Goal: Transaction & Acquisition: Purchase product/service

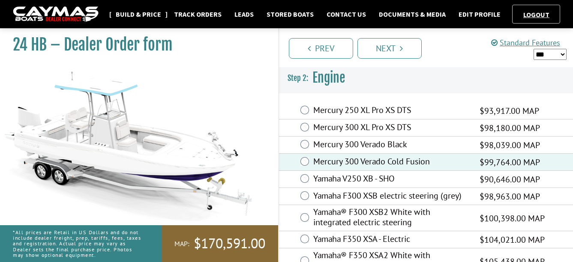
click at [134, 12] on link "Build & Price" at bounding box center [138, 14] width 54 height 11
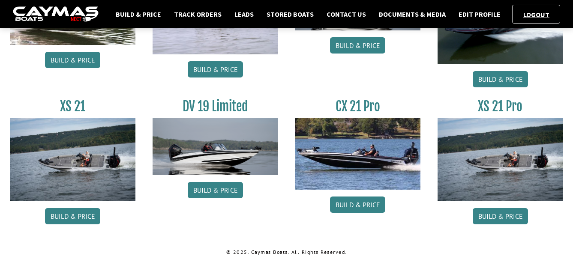
scroll to position [776, 0]
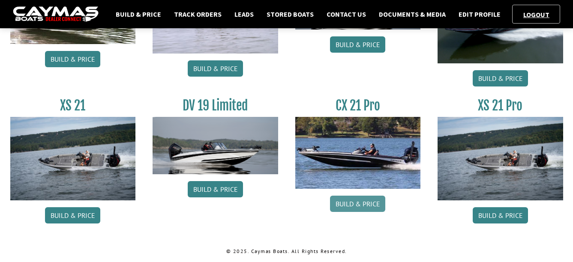
click at [357, 206] on link "Build & Price" at bounding box center [357, 204] width 55 height 16
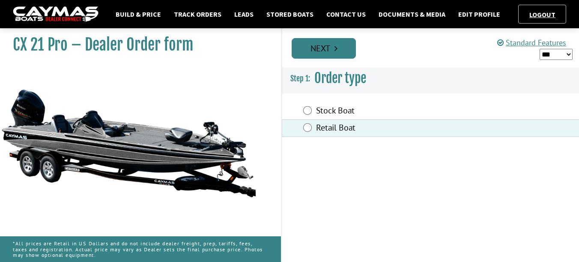
click at [327, 49] on link "Next" at bounding box center [324, 48] width 64 height 21
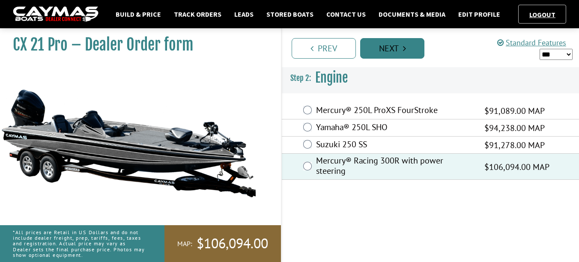
click at [392, 50] on link "Next" at bounding box center [392, 48] width 64 height 21
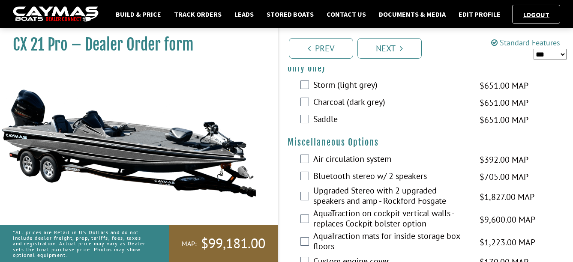
scroll to position [857, 0]
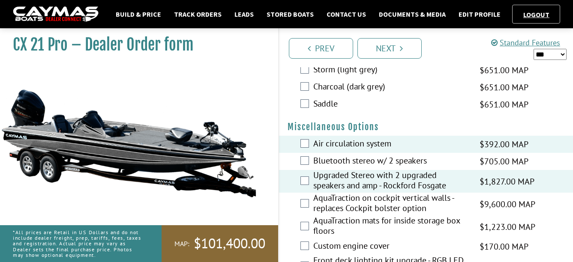
click at [555, 54] on select "*** ****** ******" at bounding box center [549, 54] width 33 height 11
select select "*"
click at [533, 49] on select "*** ****** ******" at bounding box center [549, 54] width 33 height 11
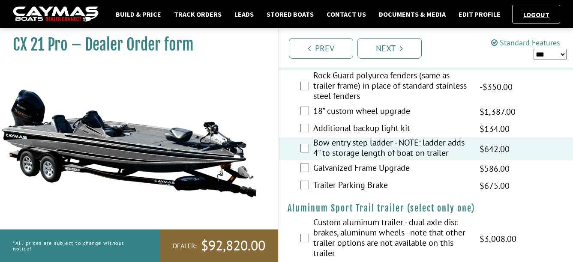
scroll to position [1370, 0]
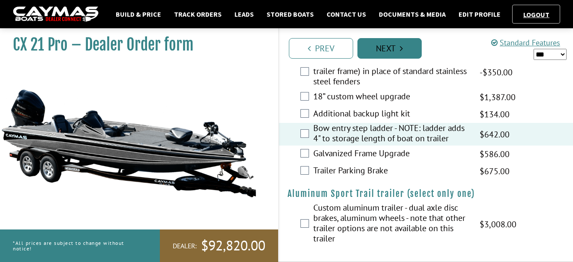
click at [389, 48] on link "Next" at bounding box center [389, 48] width 64 height 21
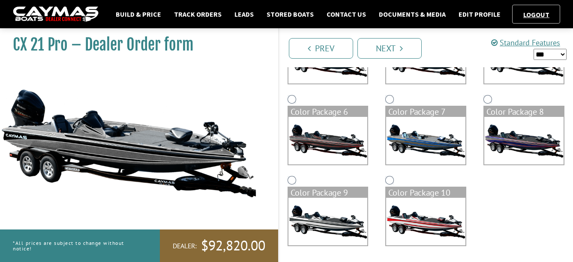
scroll to position [210, 0]
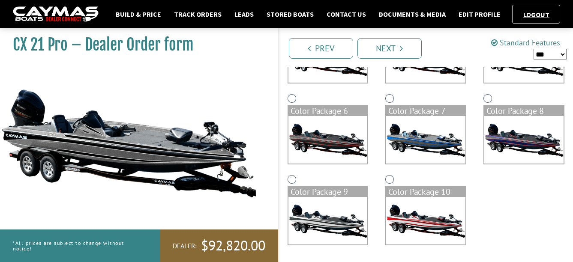
click at [402, 203] on img at bounding box center [425, 221] width 79 height 48
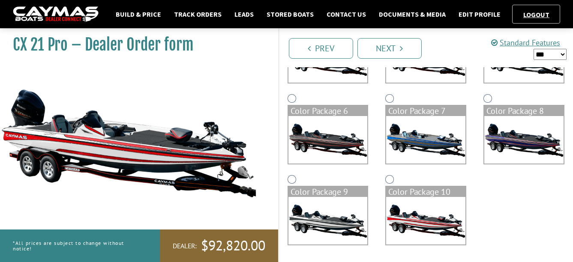
click at [332, 220] on img at bounding box center [327, 221] width 79 height 48
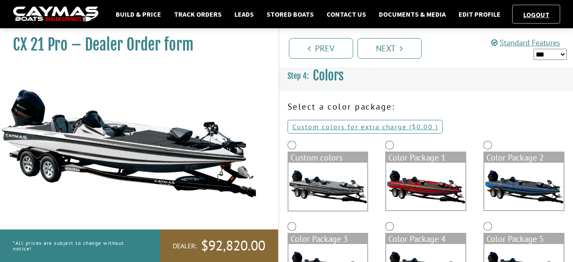
scroll to position [0, 0]
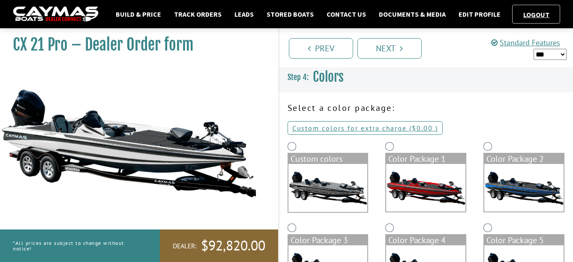
click at [331, 192] on img at bounding box center [327, 188] width 79 height 48
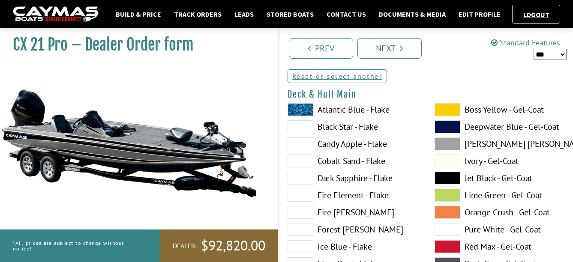
scroll to position [86, 0]
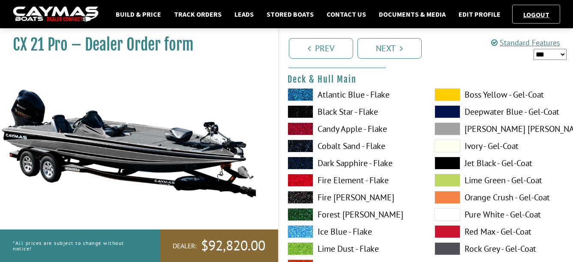
click at [444, 147] on span at bounding box center [448, 146] width 26 height 13
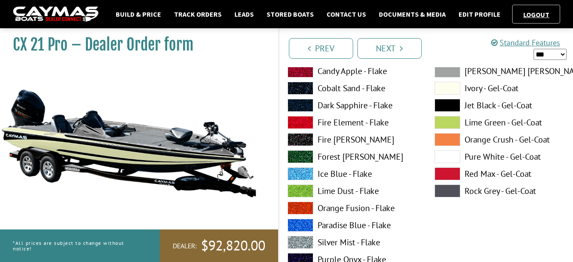
scroll to position [129, 0]
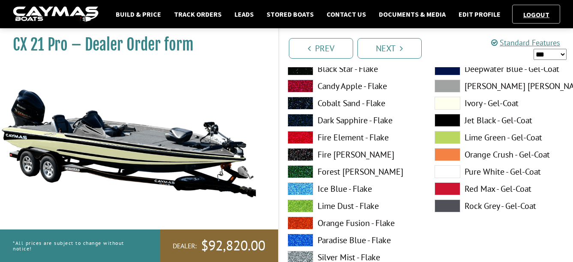
click at [446, 209] on span at bounding box center [448, 206] width 26 height 13
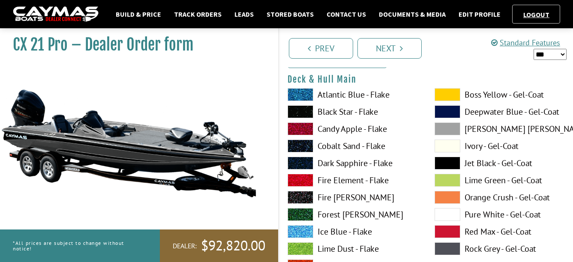
scroll to position [43, 0]
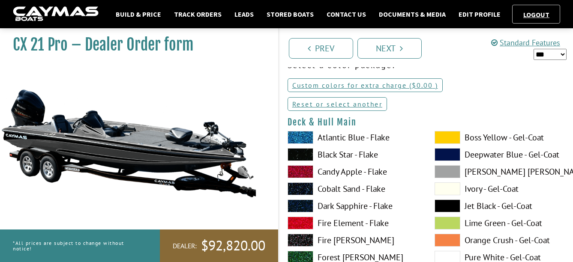
click at [444, 170] on span at bounding box center [448, 171] width 26 height 13
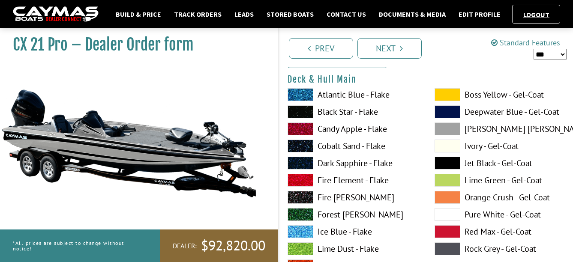
scroll to position [129, 0]
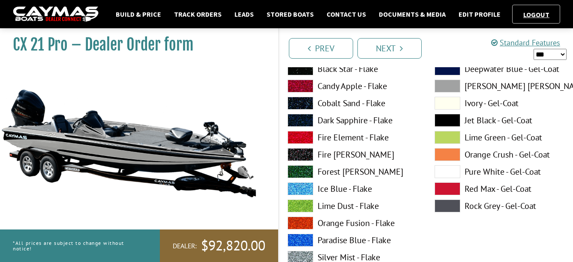
click at [449, 102] on span at bounding box center [448, 103] width 26 height 13
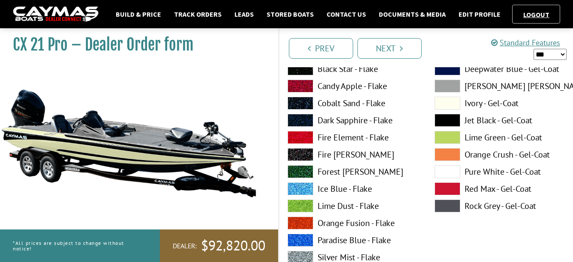
click at [303, 171] on span at bounding box center [301, 171] width 26 height 13
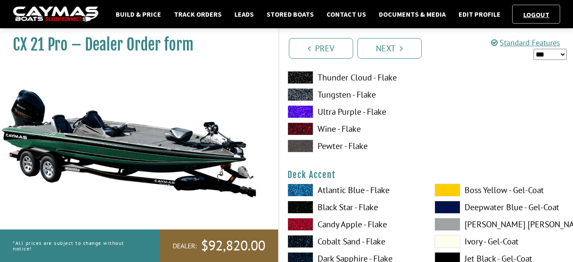
scroll to position [300, 0]
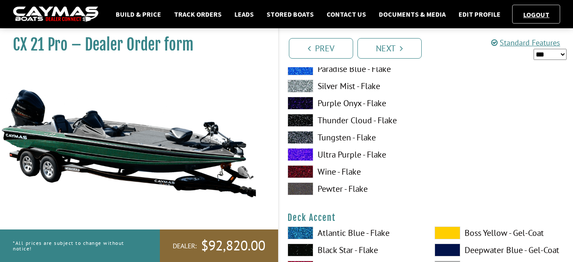
click at [307, 189] on span at bounding box center [301, 189] width 26 height 13
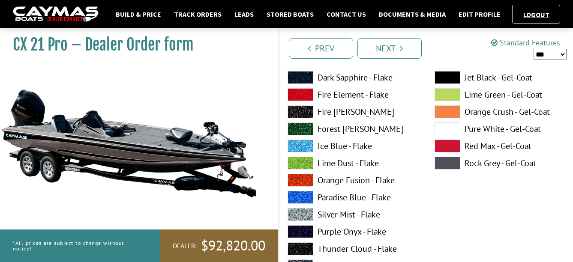
scroll to position [129, 0]
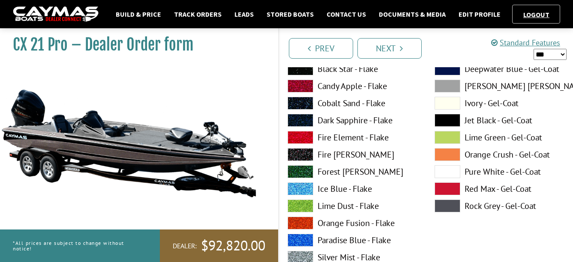
click at [298, 83] on span at bounding box center [301, 86] width 26 height 13
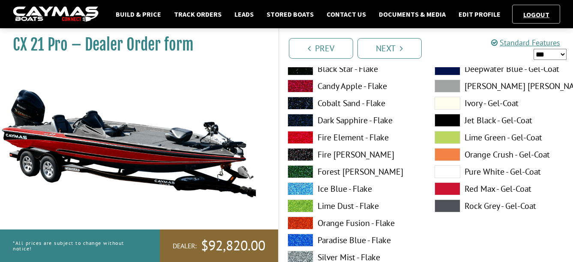
click at [445, 103] on span at bounding box center [448, 103] width 26 height 13
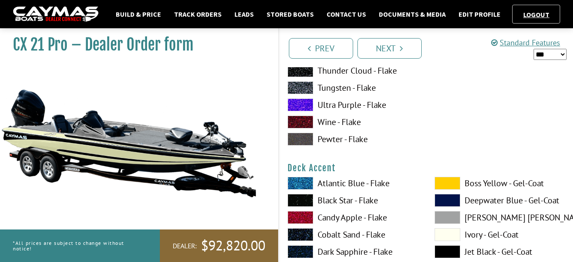
scroll to position [386, 0]
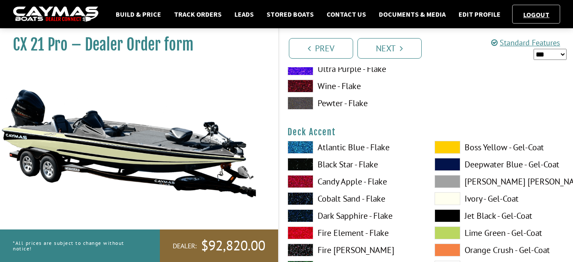
click at [305, 181] on span at bounding box center [301, 181] width 26 height 13
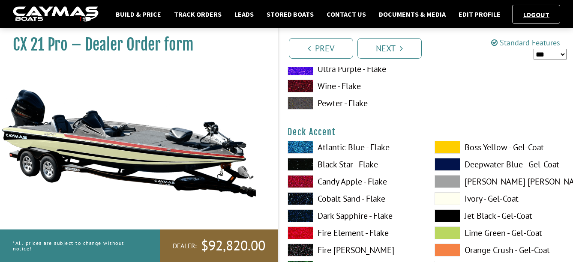
click at [446, 196] on span at bounding box center [448, 198] width 26 height 13
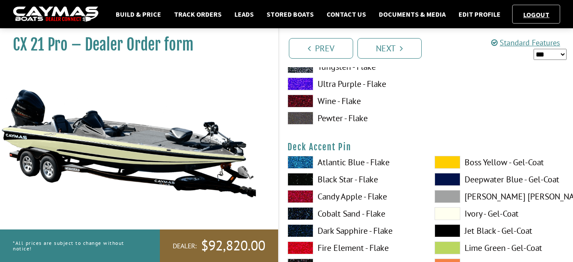
scroll to position [771, 0]
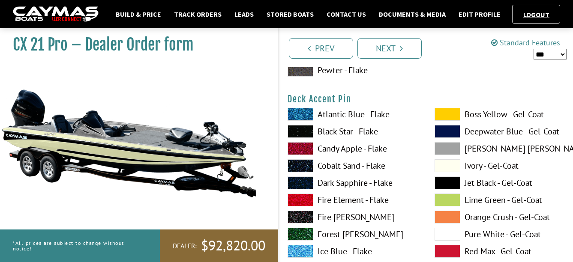
click at [301, 152] on span at bounding box center [301, 148] width 26 height 13
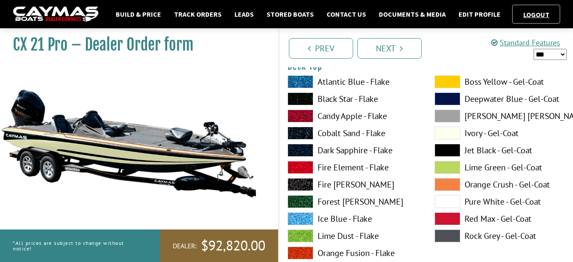
scroll to position [1157, 0]
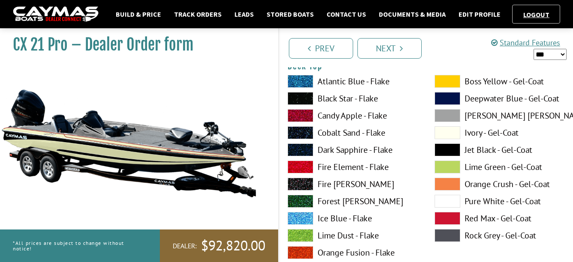
click at [444, 135] on span at bounding box center [448, 132] width 26 height 13
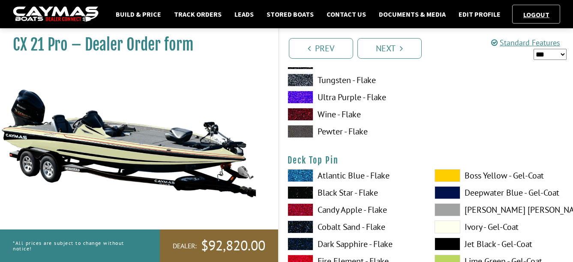
scroll to position [1457, 0]
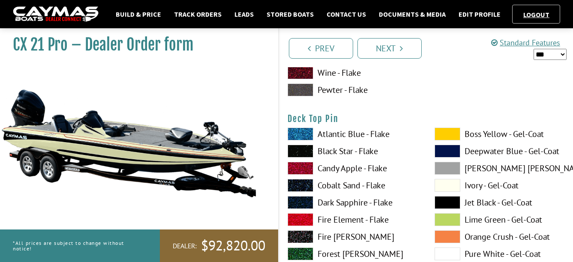
click at [307, 169] on span at bounding box center [301, 168] width 26 height 13
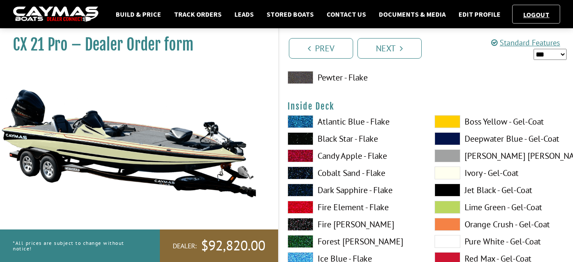
scroll to position [1843, 0]
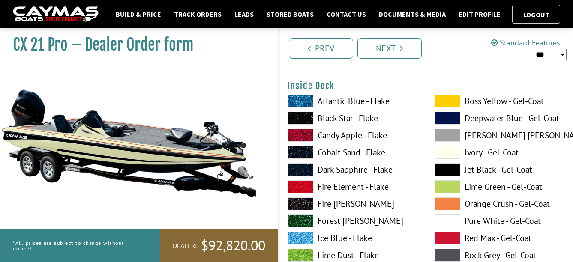
click at [449, 152] on span at bounding box center [448, 152] width 26 height 13
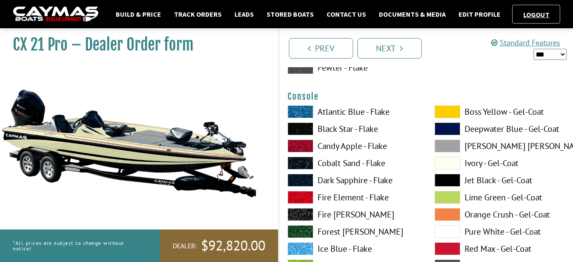
scroll to position [2185, 0]
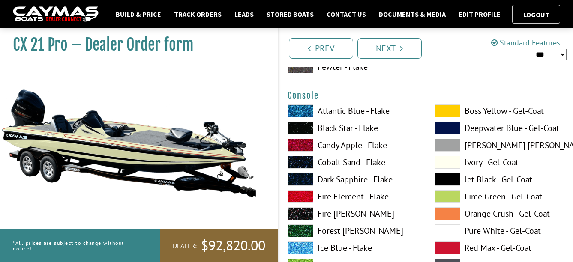
click at [444, 161] on span at bounding box center [448, 162] width 26 height 13
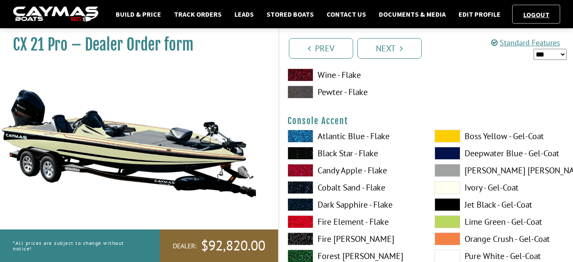
scroll to position [2528, 0]
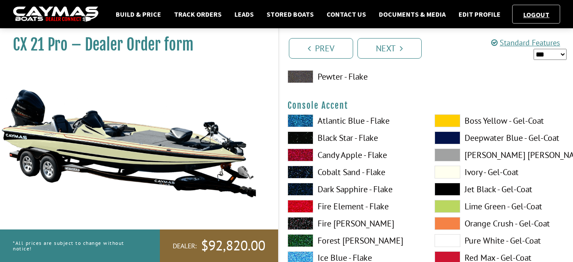
click at [304, 156] on span at bounding box center [301, 155] width 26 height 13
click at [442, 174] on span at bounding box center [448, 172] width 26 height 13
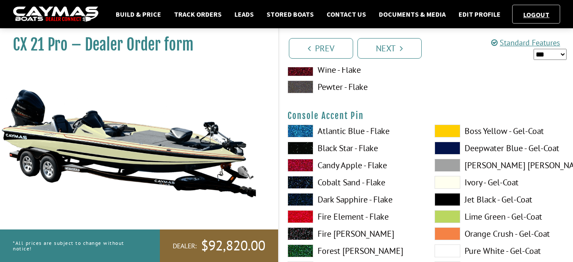
scroll to position [2871, 0]
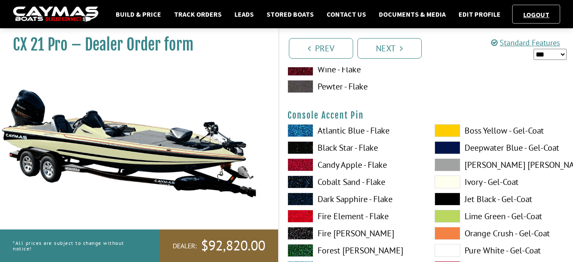
click at [303, 166] on span at bounding box center [301, 165] width 26 height 13
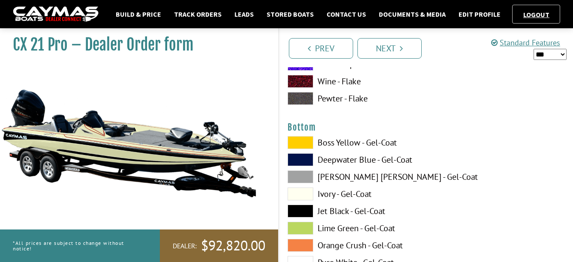
scroll to position [3214, 0]
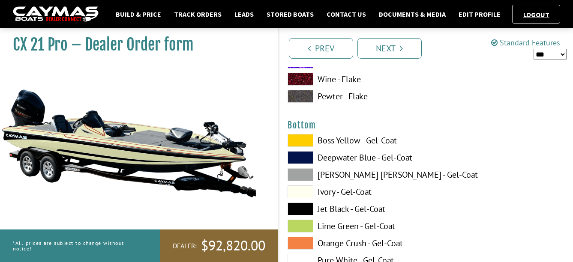
click at [332, 189] on label "Ivory - Gel-Coat" at bounding box center [353, 192] width 130 height 13
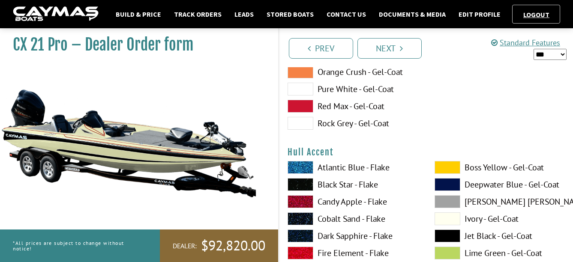
scroll to position [3428, 0]
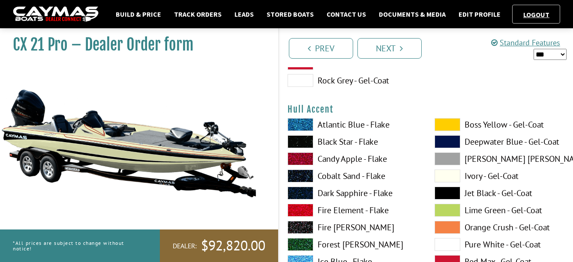
click at [335, 161] on label "Candy Apple - Flake" at bounding box center [353, 159] width 130 height 13
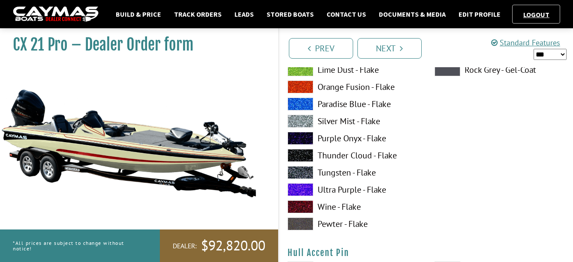
scroll to position [3771, 0]
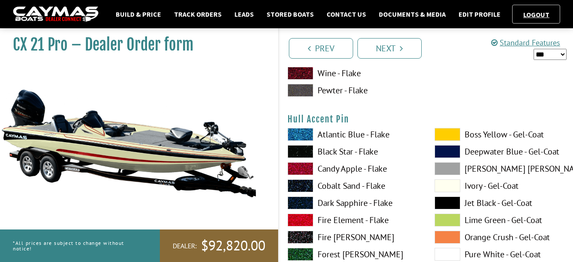
click at [335, 167] on label "Candy Apple - Flake" at bounding box center [353, 168] width 130 height 13
click at [441, 183] on span at bounding box center [448, 186] width 26 height 13
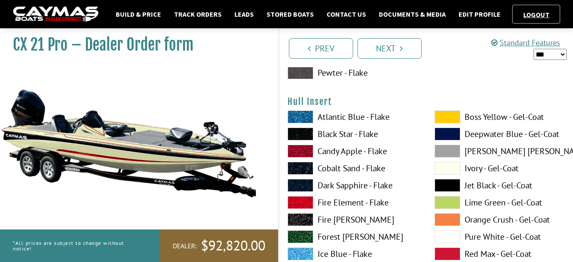
scroll to position [4156, 0]
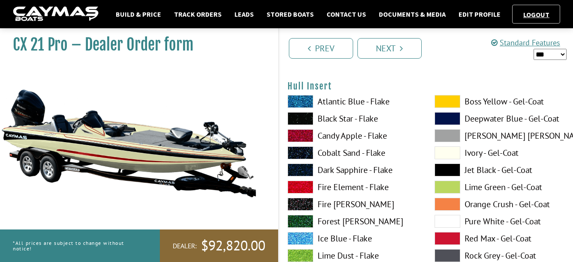
click at [337, 137] on label "Candy Apple - Flake" at bounding box center [353, 135] width 130 height 13
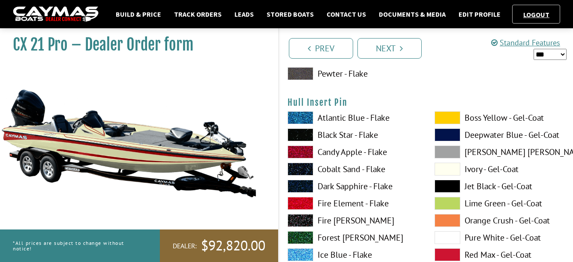
scroll to position [4499, 0]
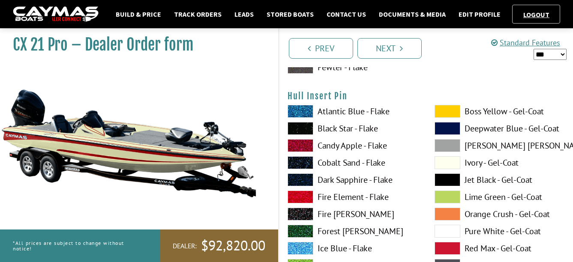
click at [325, 145] on label "Candy Apple - Flake" at bounding box center [353, 145] width 130 height 13
click at [452, 161] on span at bounding box center [448, 162] width 26 height 13
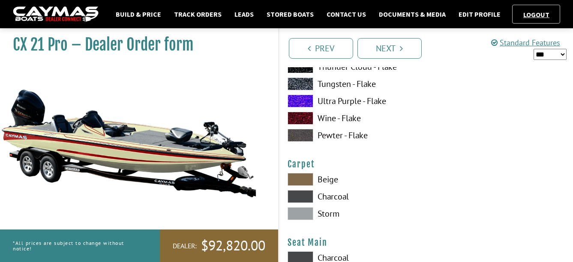
scroll to position [4799, 0]
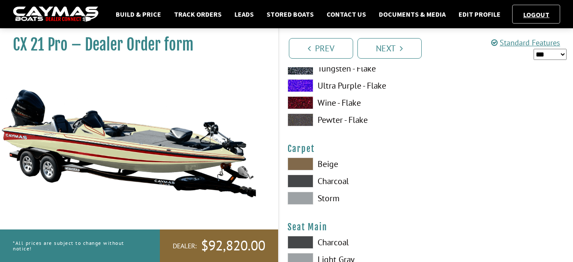
click at [309, 166] on span at bounding box center [301, 164] width 26 height 13
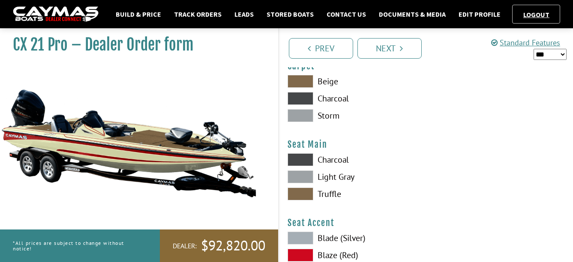
scroll to position [4885, 0]
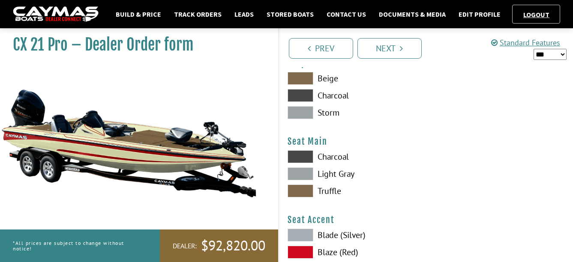
click at [307, 190] on span at bounding box center [301, 191] width 26 height 13
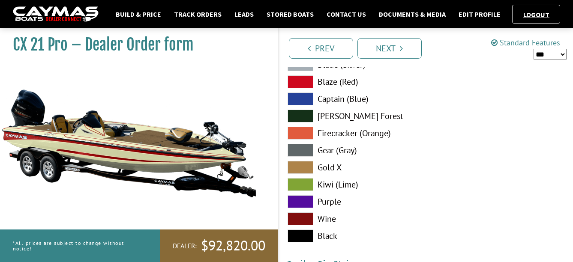
scroll to position [5056, 0]
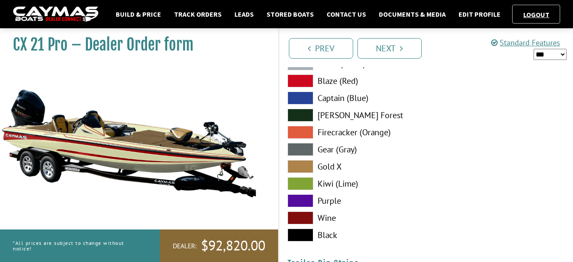
click at [306, 215] on span at bounding box center [301, 218] width 26 height 13
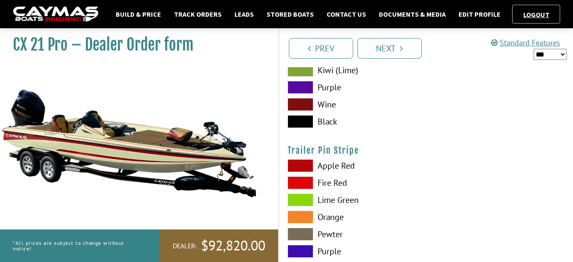
scroll to position [5228, 0]
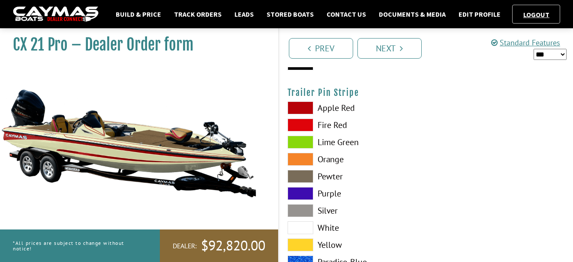
click at [298, 107] on span at bounding box center [301, 108] width 26 height 13
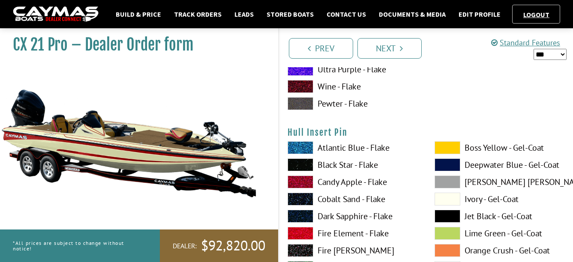
scroll to position [4505, 0]
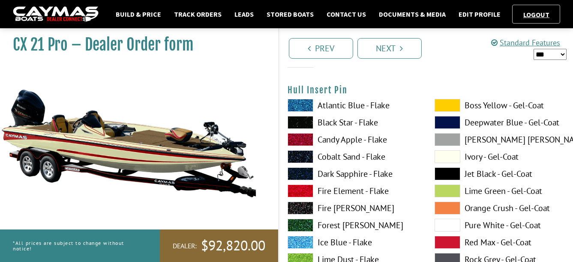
click at [446, 226] on span at bounding box center [448, 225] width 26 height 13
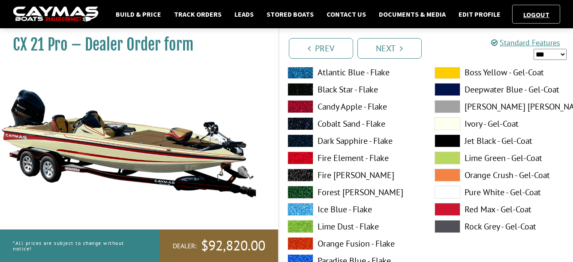
scroll to position [3820, 0]
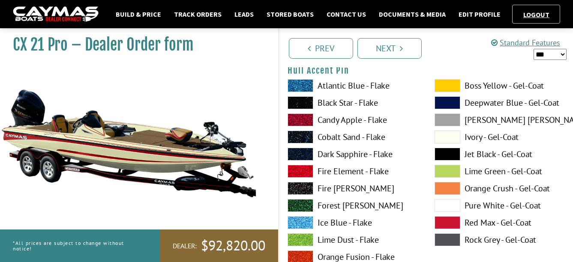
click at [447, 204] on span at bounding box center [448, 205] width 26 height 13
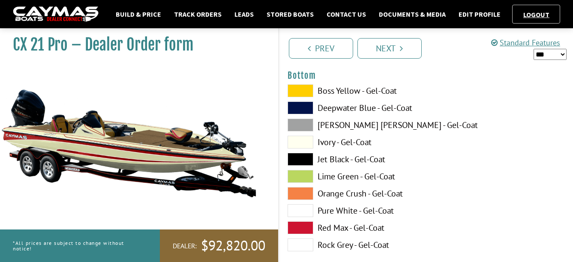
scroll to position [3263, 0]
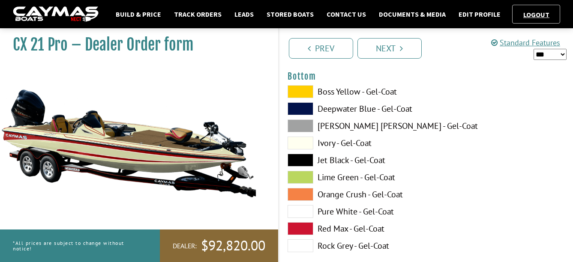
click at [306, 211] on span at bounding box center [301, 211] width 26 height 13
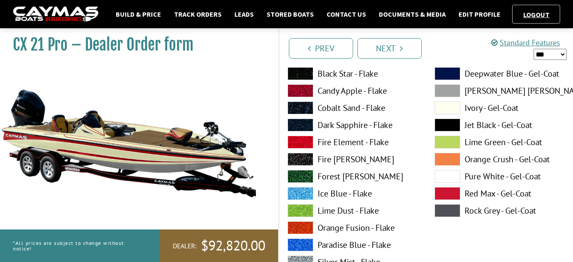
scroll to position [2577, 0]
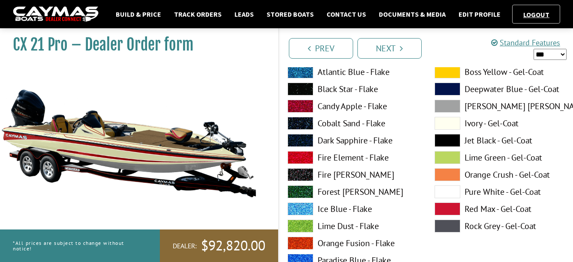
click at [448, 198] on span at bounding box center [448, 192] width 26 height 13
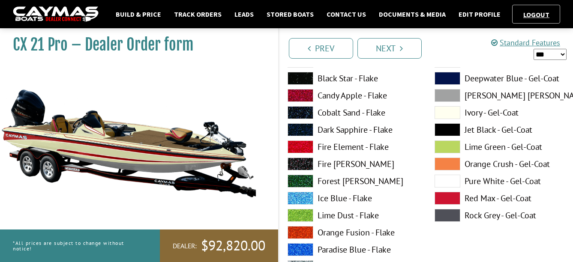
scroll to position [2234, 0]
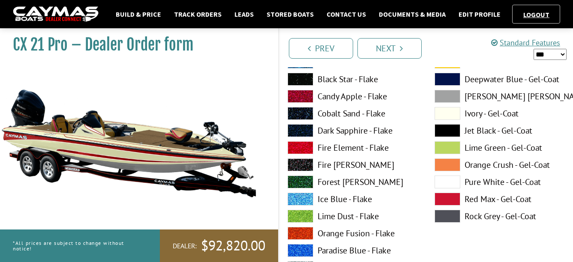
click at [446, 187] on span at bounding box center [448, 182] width 26 height 13
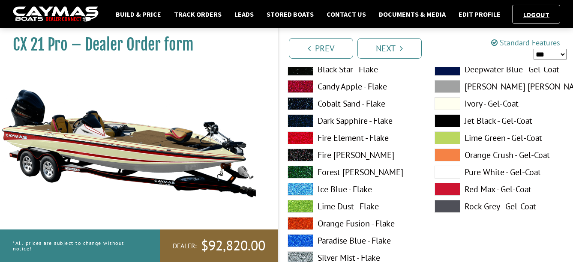
scroll to position [1849, 0]
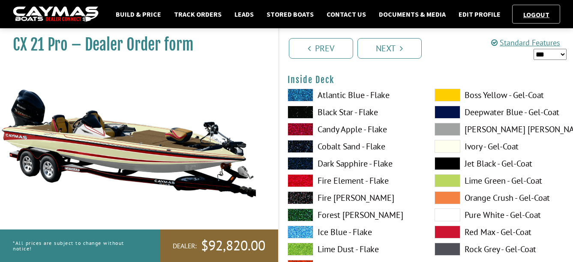
click at [444, 216] on span at bounding box center [448, 215] width 26 height 13
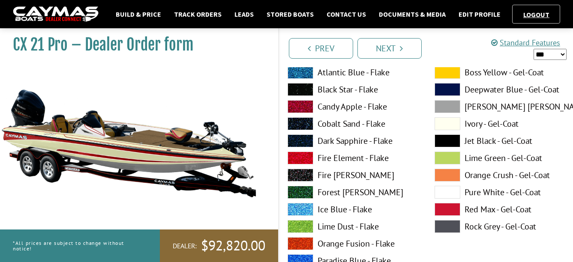
scroll to position [1163, 0]
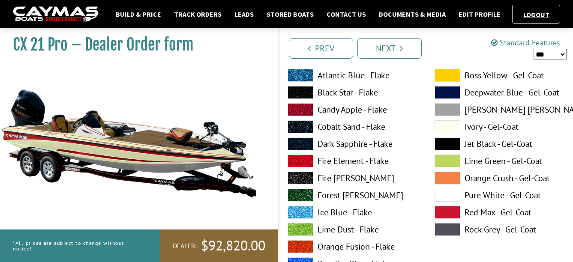
click at [447, 195] on span at bounding box center [448, 195] width 26 height 13
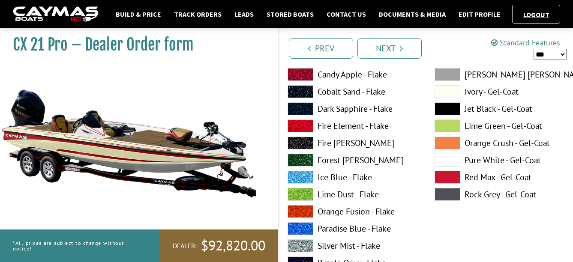
scroll to position [477, 0]
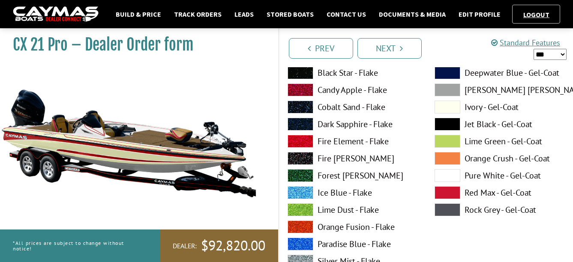
click at [447, 177] on span at bounding box center [448, 175] width 26 height 13
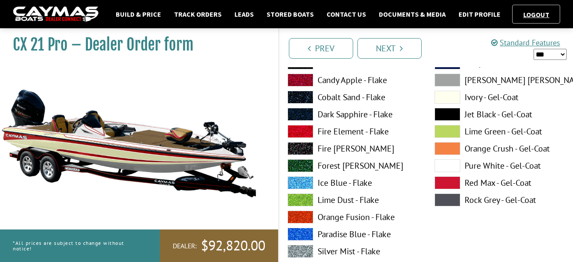
scroll to position [92, 0]
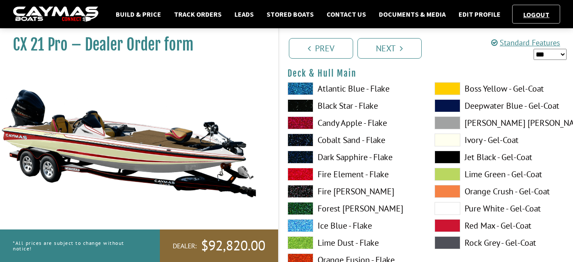
click at [445, 210] on span at bounding box center [448, 208] width 26 height 13
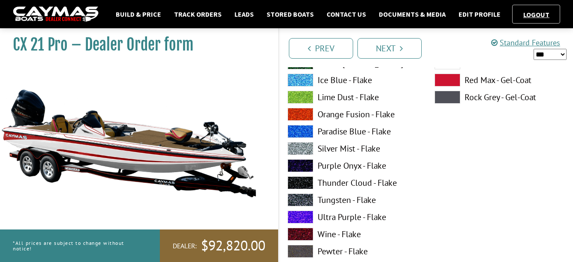
scroll to position [900, 0]
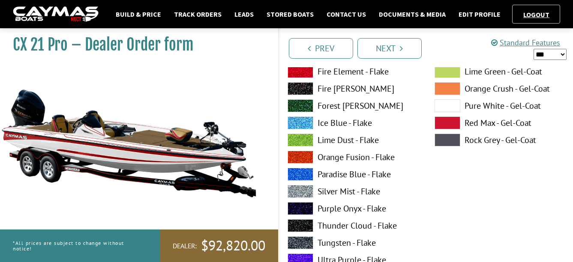
click at [301, 192] on span at bounding box center [301, 191] width 26 height 13
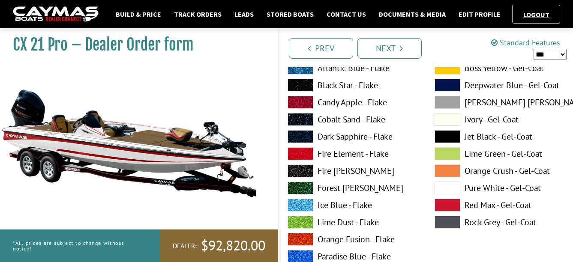
scroll to position [814, 0]
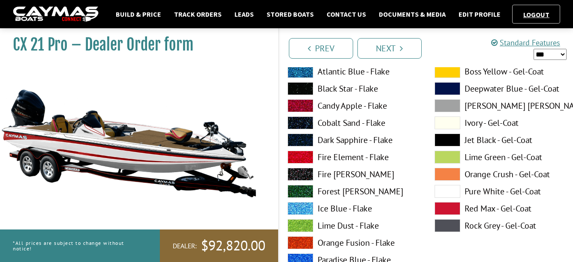
click at [303, 105] on span at bounding box center [301, 105] width 26 height 13
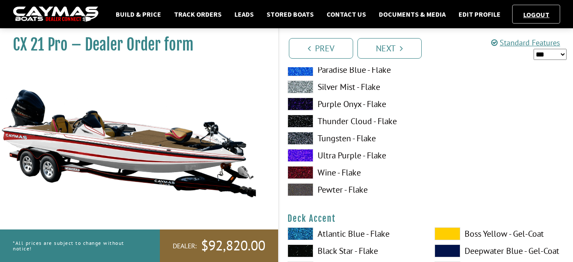
scroll to position [300, 0]
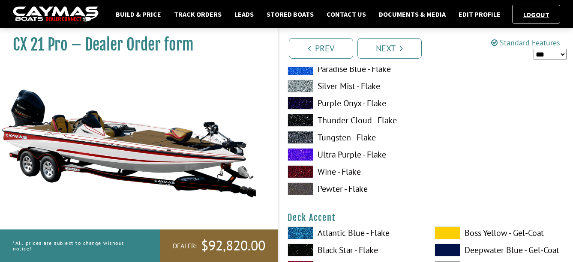
click at [306, 89] on span at bounding box center [301, 86] width 26 height 13
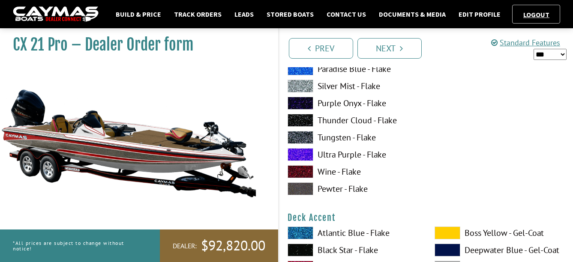
click at [305, 120] on span at bounding box center [301, 120] width 26 height 13
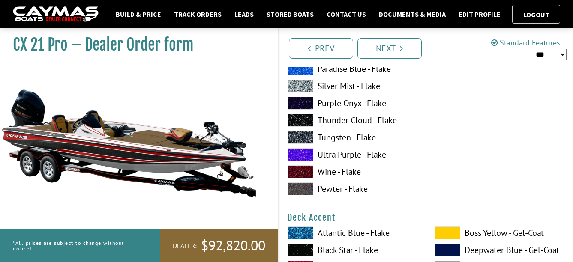
click at [304, 136] on span at bounding box center [301, 137] width 26 height 13
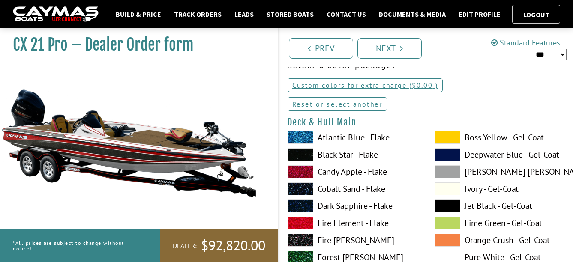
scroll to position [86, 0]
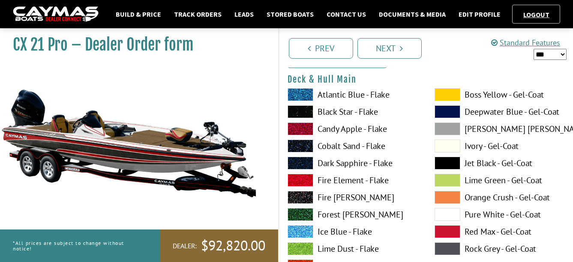
click at [443, 110] on span at bounding box center [448, 111] width 26 height 13
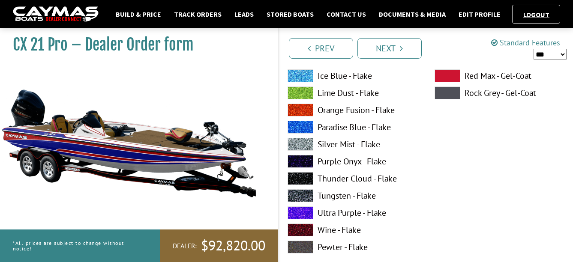
scroll to position [257, 0]
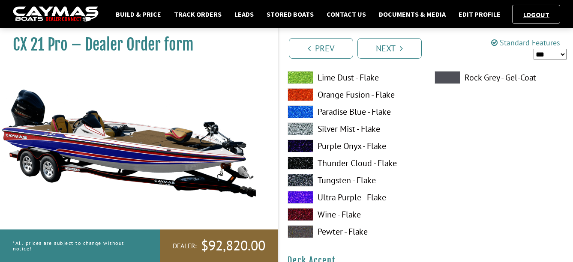
click at [298, 146] on span at bounding box center [301, 146] width 26 height 13
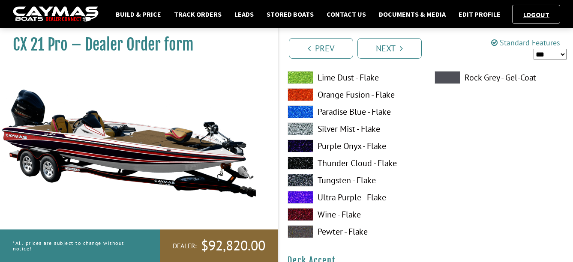
click at [300, 231] on span at bounding box center [301, 231] width 26 height 13
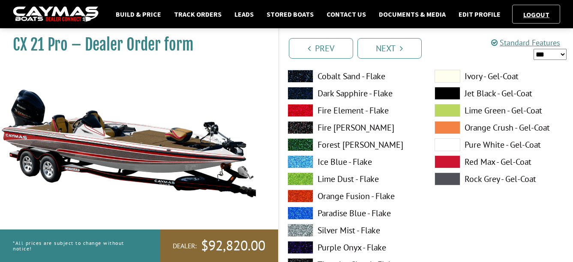
scroll to position [129, 0]
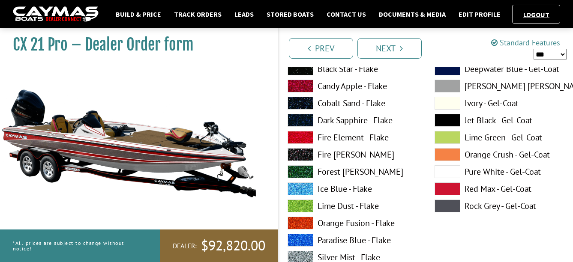
click at [452, 207] on span at bounding box center [448, 206] width 26 height 13
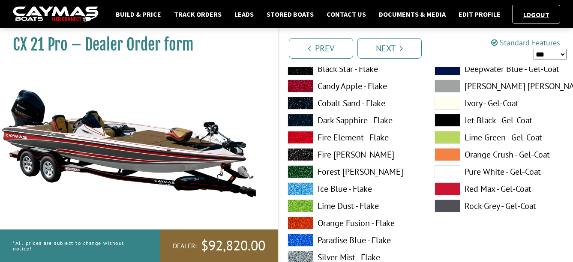
click at [447, 187] on span at bounding box center [448, 189] width 26 height 13
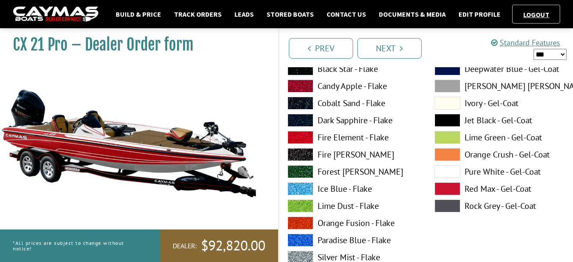
click at [445, 207] on span at bounding box center [448, 206] width 26 height 13
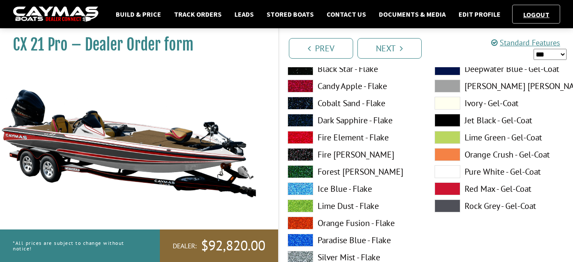
click at [302, 189] on span at bounding box center [301, 189] width 26 height 13
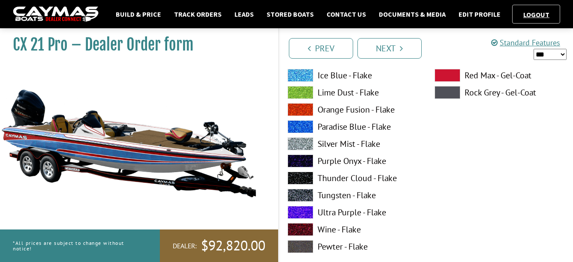
scroll to position [257, 0]
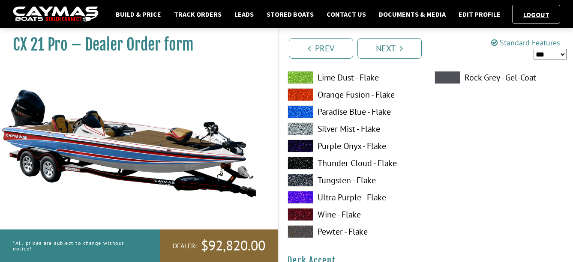
click at [301, 231] on span at bounding box center [301, 231] width 26 height 13
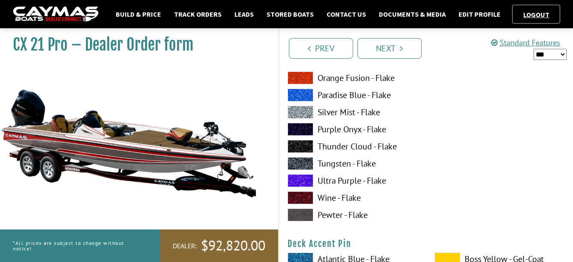
scroll to position [643, 0]
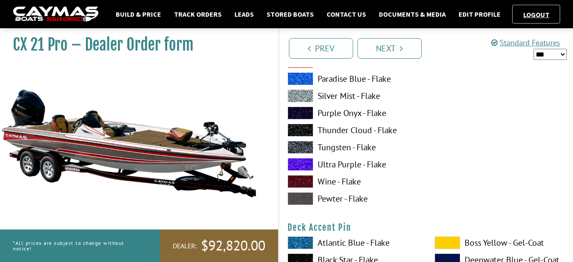
click at [307, 196] on span at bounding box center [301, 198] width 26 height 13
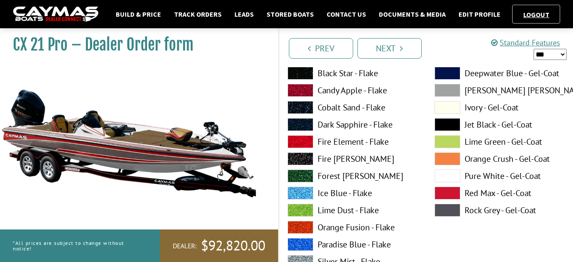
scroll to position [429, 0]
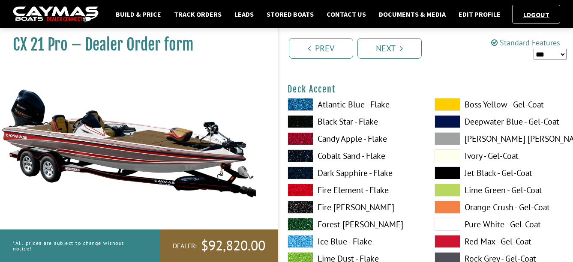
click at [443, 188] on span at bounding box center [448, 190] width 26 height 13
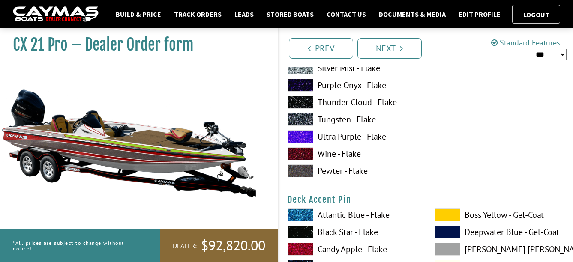
scroll to position [686, 0]
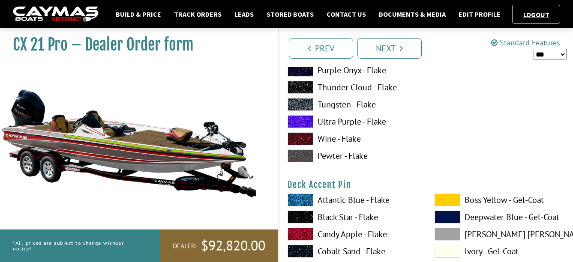
click at [301, 140] on span at bounding box center [301, 138] width 26 height 13
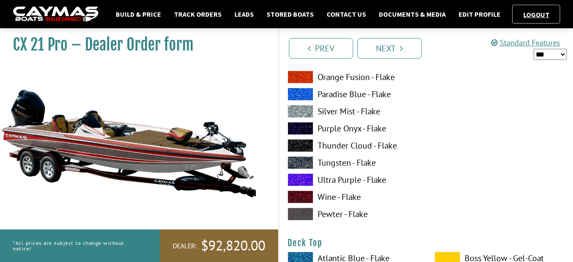
scroll to position [986, 0]
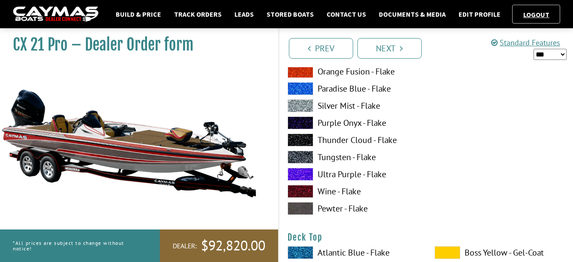
click at [303, 210] on span at bounding box center [301, 208] width 26 height 13
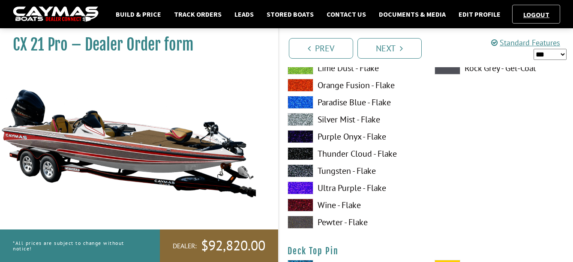
scroll to position [1328, 0]
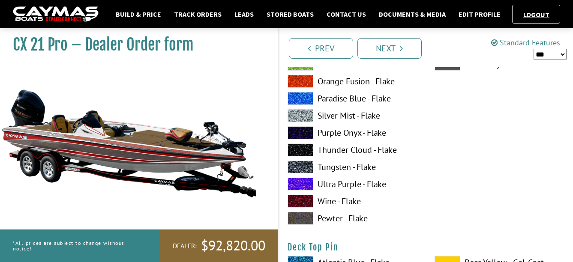
click at [302, 215] on span at bounding box center [301, 218] width 26 height 13
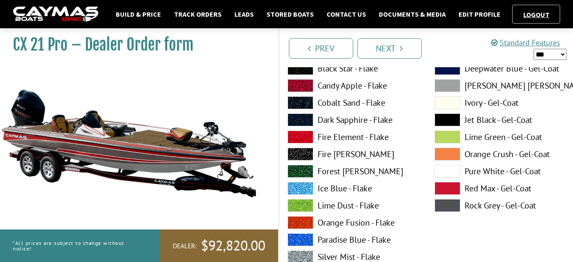
scroll to position [1543, 0]
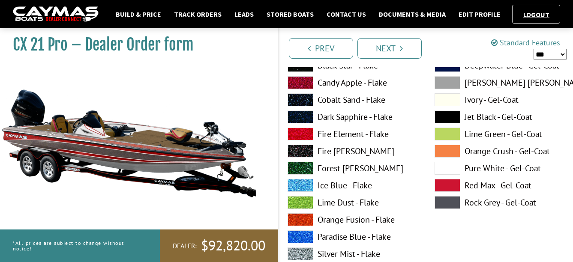
click at [301, 199] on span at bounding box center [301, 202] width 26 height 13
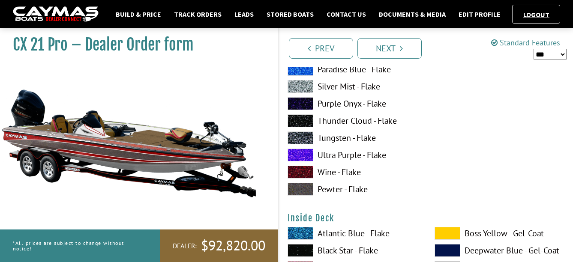
scroll to position [1714, 0]
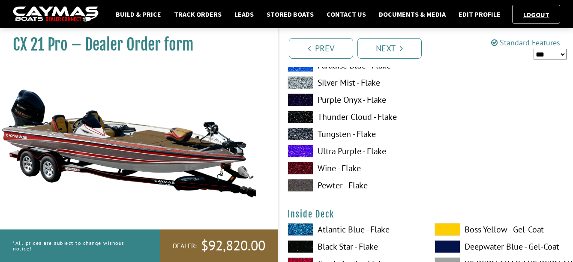
click at [307, 186] on span at bounding box center [301, 185] width 26 height 13
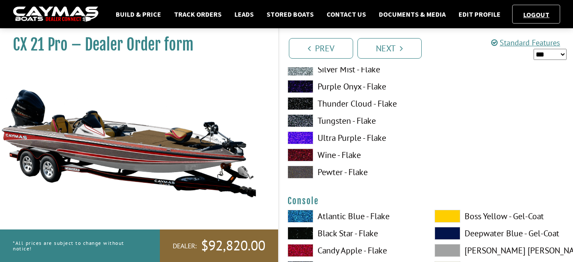
scroll to position [2057, 0]
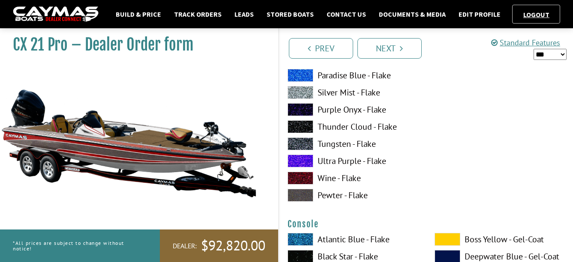
click at [302, 180] on span at bounding box center [301, 178] width 26 height 13
click at [303, 195] on span at bounding box center [301, 195] width 26 height 13
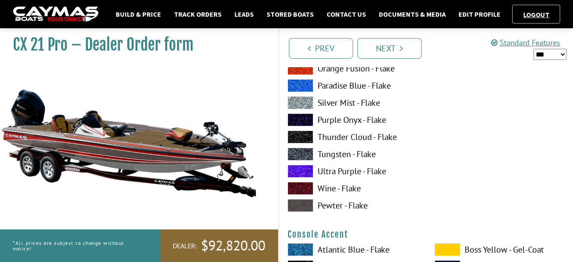
scroll to position [2400, 0]
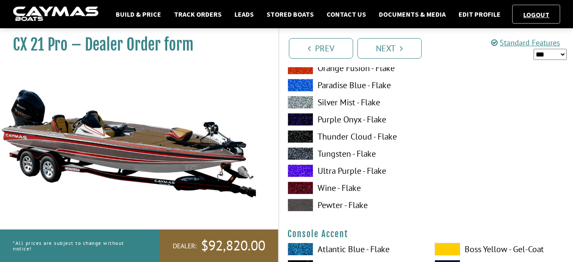
click at [303, 189] on span at bounding box center [301, 188] width 26 height 13
click at [299, 204] on span at bounding box center [301, 205] width 26 height 13
click at [301, 189] on span at bounding box center [301, 188] width 26 height 13
click at [301, 204] on span at bounding box center [301, 205] width 26 height 13
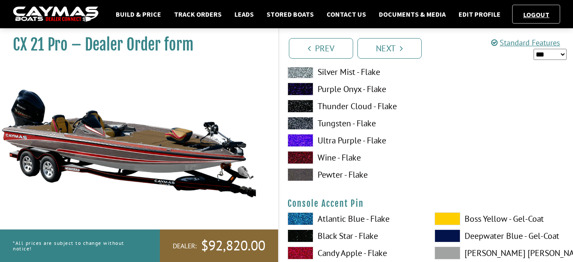
scroll to position [2785, 0]
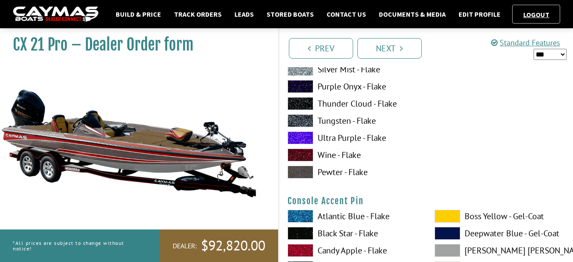
click at [298, 156] on span at bounding box center [301, 155] width 26 height 13
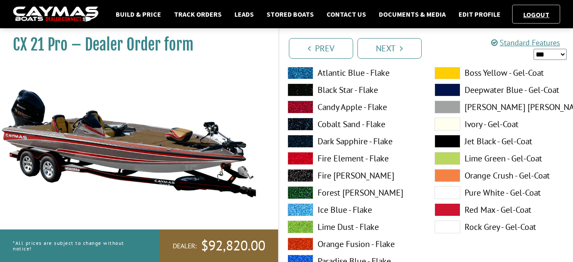
scroll to position [2914, 0]
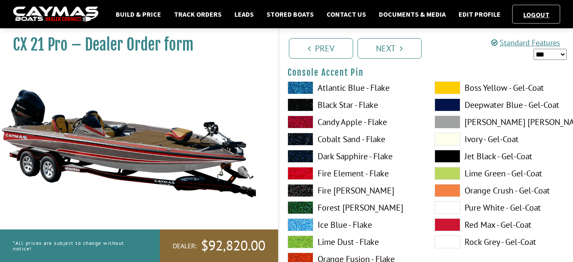
click at [453, 208] on span at bounding box center [448, 207] width 26 height 13
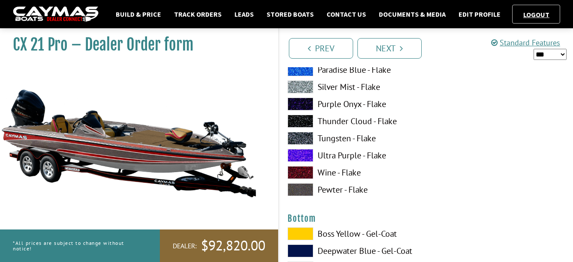
scroll to position [3128, 0]
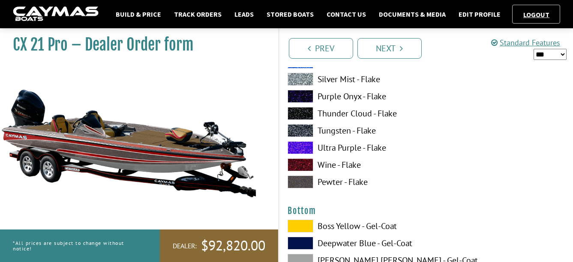
click at [300, 167] on span at bounding box center [301, 165] width 26 height 13
click at [299, 183] on span at bounding box center [301, 182] width 26 height 13
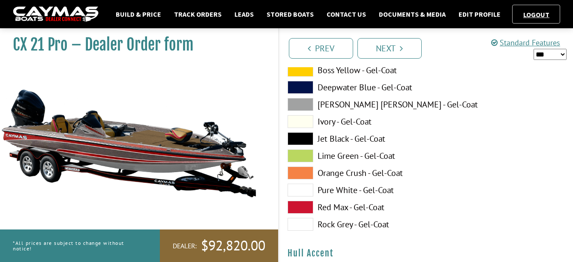
scroll to position [3299, 0]
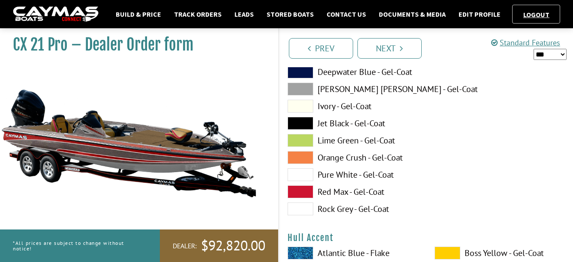
click at [302, 208] on span at bounding box center [301, 209] width 26 height 13
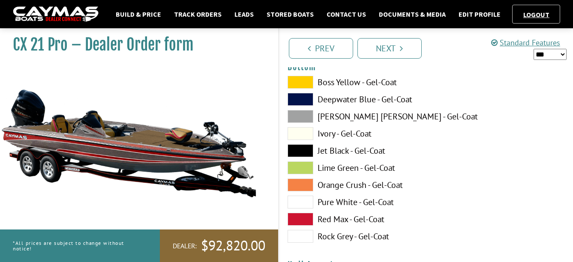
scroll to position [3257, 0]
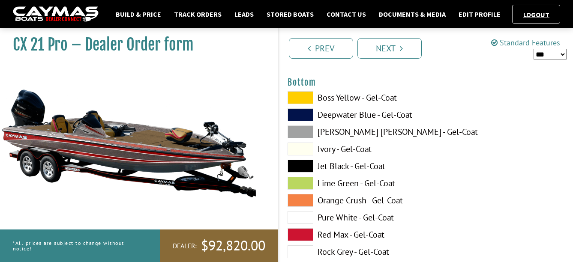
click at [298, 168] on span at bounding box center [301, 166] width 26 height 13
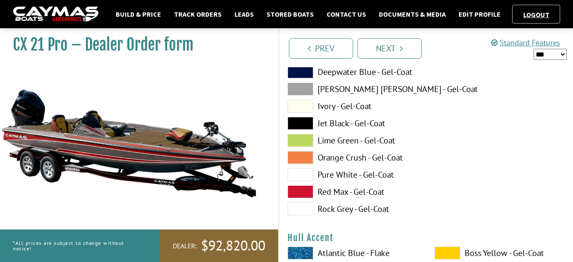
click at [301, 210] on span at bounding box center [301, 209] width 26 height 13
click at [306, 91] on span at bounding box center [301, 89] width 26 height 13
click at [300, 210] on span at bounding box center [301, 209] width 26 height 13
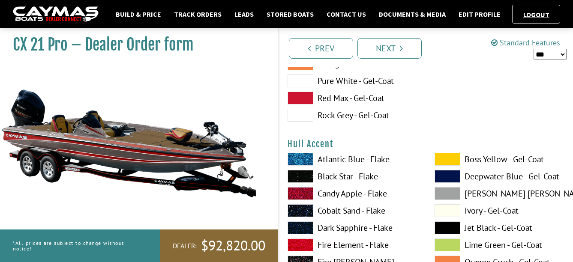
scroll to position [3428, 0]
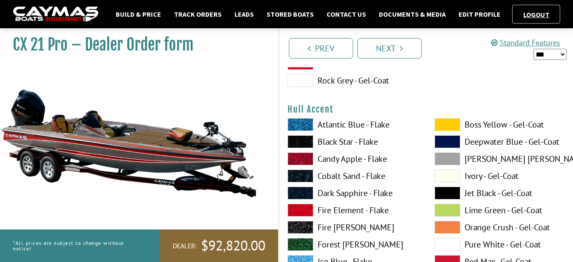
click at [448, 122] on span at bounding box center [448, 124] width 26 height 13
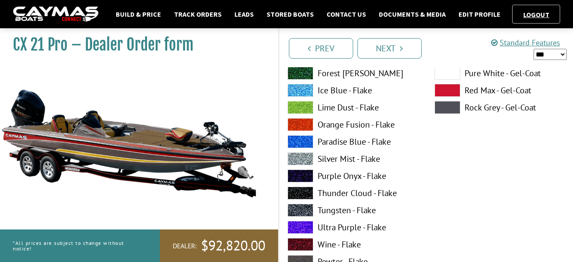
scroll to position [3642, 0]
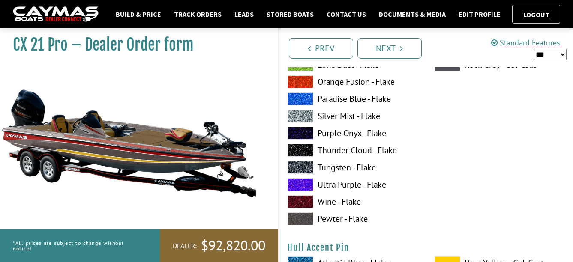
click at [300, 204] on span at bounding box center [301, 201] width 26 height 13
click at [304, 220] on span at bounding box center [301, 219] width 26 height 13
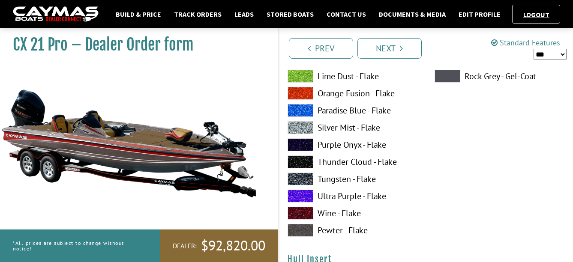
scroll to position [3985, 0]
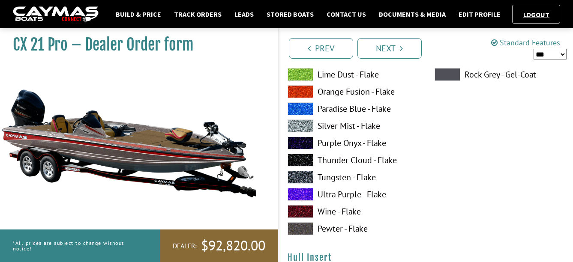
click at [303, 212] on span at bounding box center [301, 211] width 26 height 13
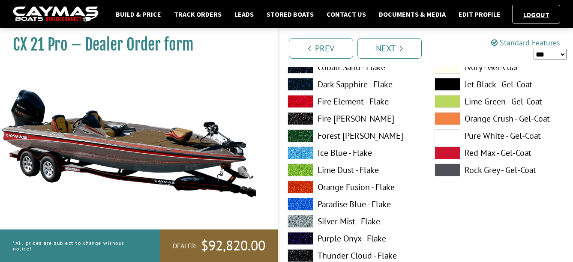
scroll to position [4328, 0]
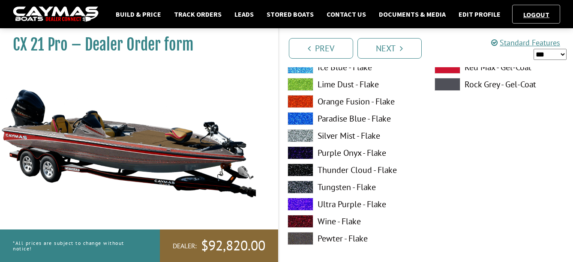
click at [299, 237] on span at bounding box center [301, 238] width 26 height 13
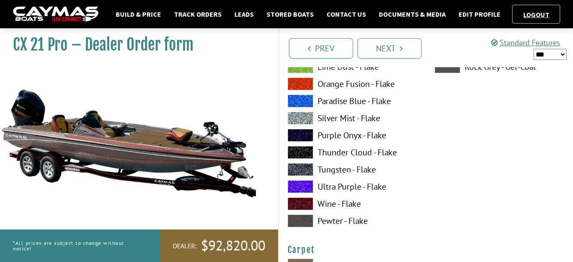
scroll to position [4714, 0]
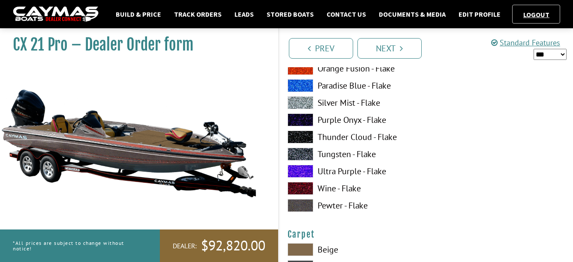
click at [303, 191] on span at bounding box center [301, 188] width 26 height 13
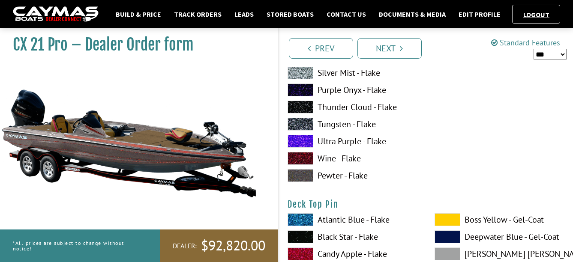
scroll to position [1457, 0]
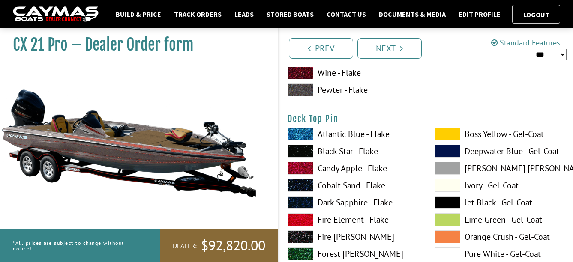
click at [442, 129] on span at bounding box center [448, 134] width 26 height 13
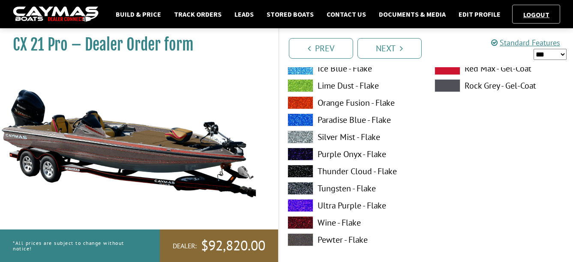
scroll to position [1671, 0]
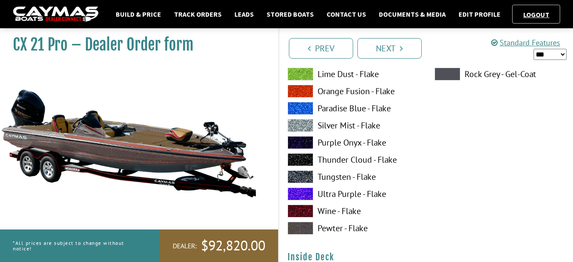
click at [297, 228] on span at bounding box center [301, 228] width 26 height 13
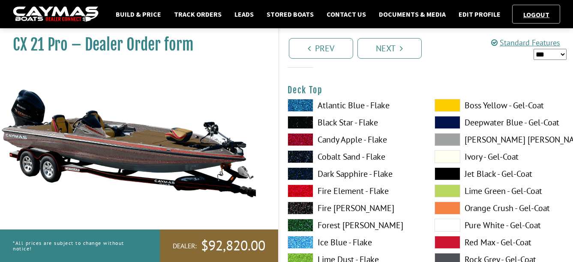
scroll to position [1114, 0]
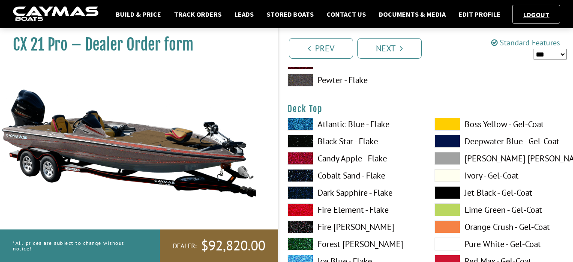
click at [444, 121] on span at bounding box center [448, 124] width 26 height 13
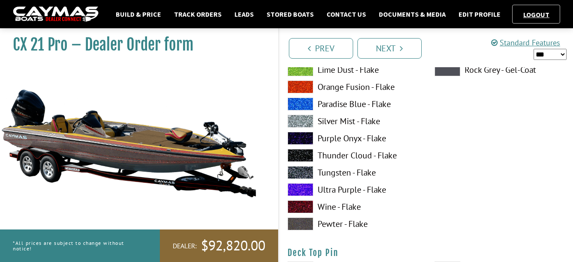
scroll to position [1328, 0]
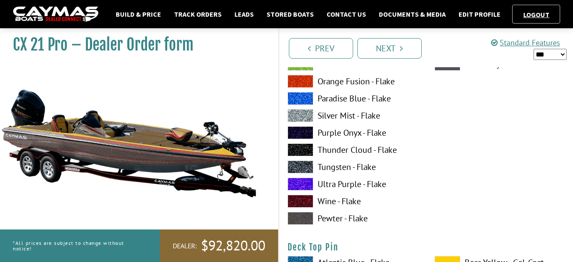
click at [297, 219] on span at bounding box center [301, 218] width 26 height 13
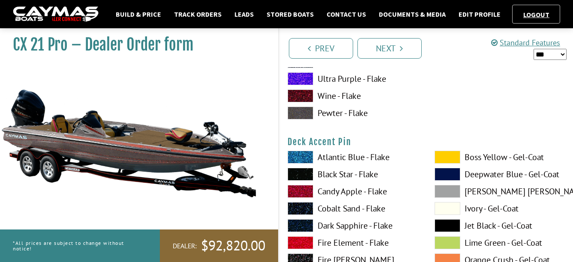
scroll to position [771, 0]
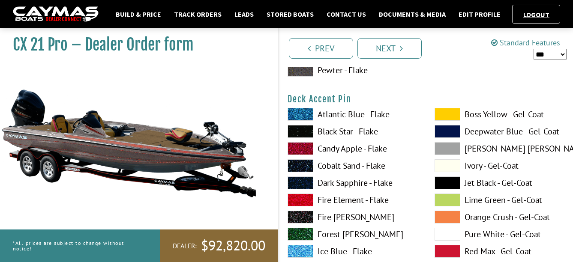
click at [450, 115] on span at bounding box center [448, 114] width 26 height 13
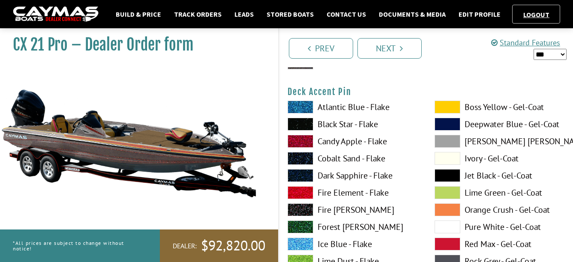
scroll to position [986, 0]
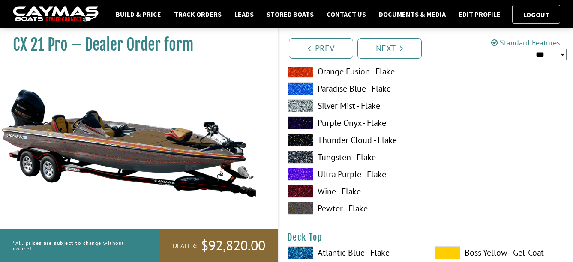
click at [301, 192] on span at bounding box center [301, 191] width 26 height 13
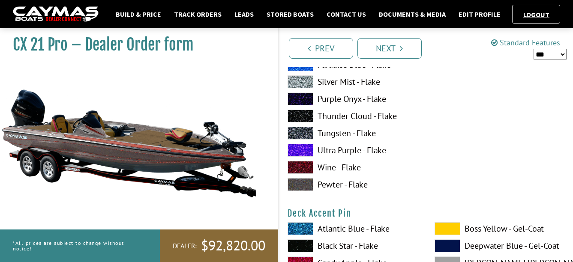
scroll to position [643, 0]
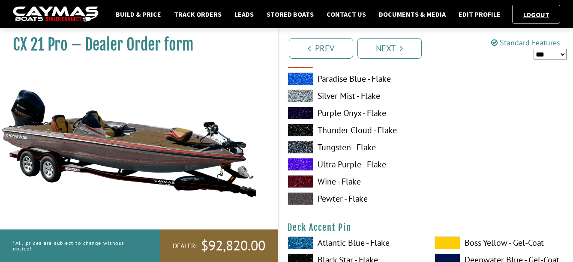
click at [299, 197] on span at bounding box center [301, 198] width 26 height 13
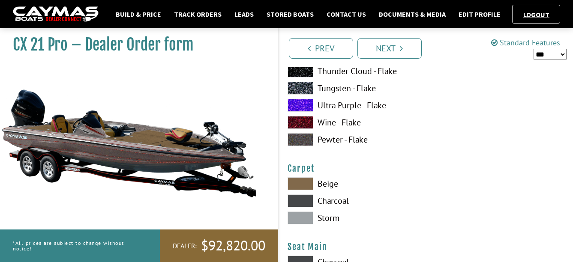
scroll to position [4799, 0]
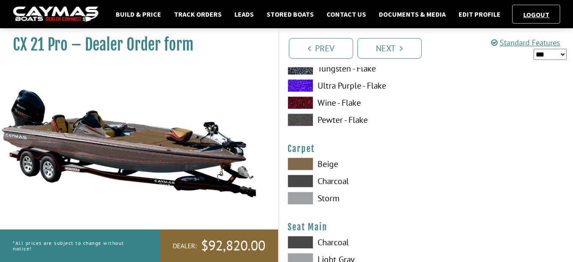
click at [310, 179] on span at bounding box center [301, 181] width 26 height 13
click at [301, 195] on span at bounding box center [301, 198] width 26 height 13
click at [300, 179] on span at bounding box center [301, 181] width 26 height 13
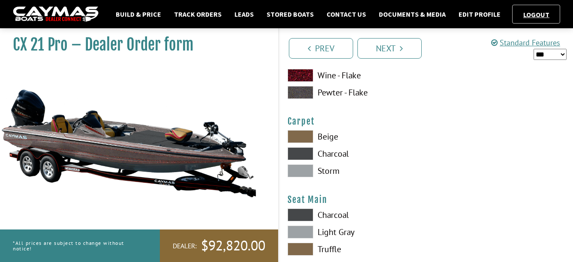
scroll to position [4842, 0]
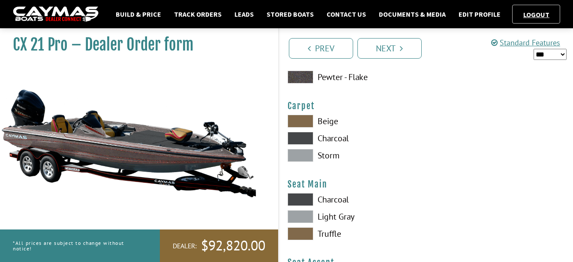
click at [300, 197] on span at bounding box center [301, 199] width 26 height 13
click at [305, 214] on span at bounding box center [301, 216] width 26 height 13
click at [301, 198] on span at bounding box center [301, 199] width 26 height 13
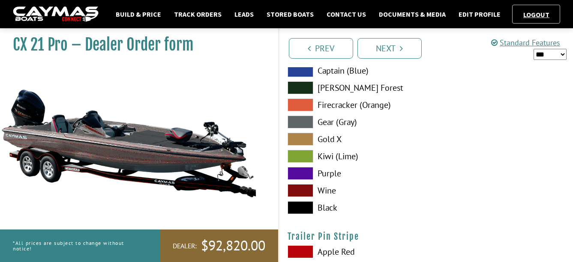
scroll to position [5099, 0]
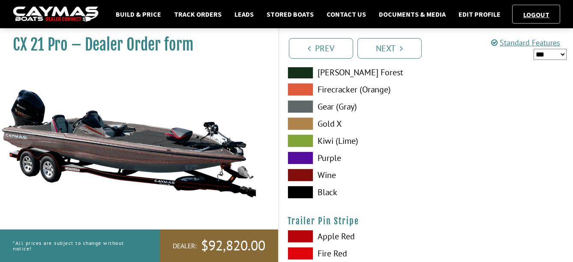
click at [306, 174] on span at bounding box center [301, 175] width 26 height 13
click at [300, 173] on span at bounding box center [301, 175] width 26 height 13
click at [300, 159] on span at bounding box center [301, 158] width 26 height 13
click at [304, 142] on span at bounding box center [301, 141] width 26 height 13
click at [303, 174] on span at bounding box center [301, 175] width 26 height 13
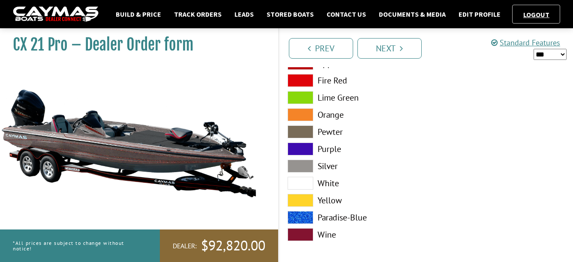
scroll to position [5277, 0]
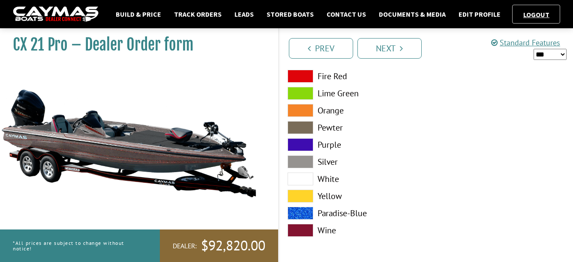
click at [297, 228] on span at bounding box center [301, 230] width 26 height 13
click at [297, 126] on span at bounding box center [301, 127] width 26 height 13
click at [303, 230] on span at bounding box center [301, 230] width 26 height 13
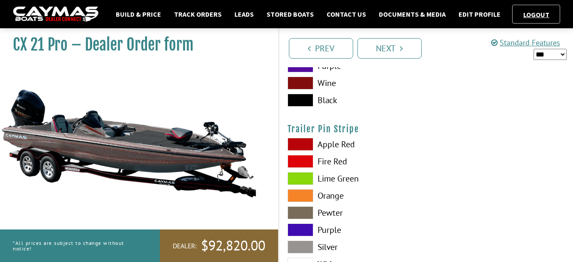
scroll to position [5191, 0]
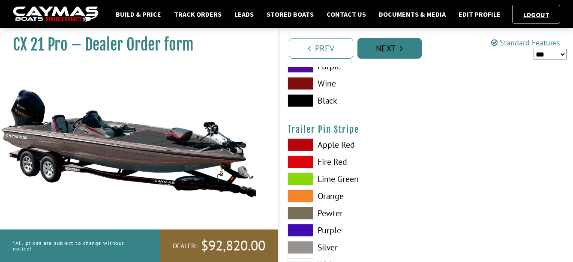
click at [383, 44] on link "Next" at bounding box center [389, 48] width 64 height 21
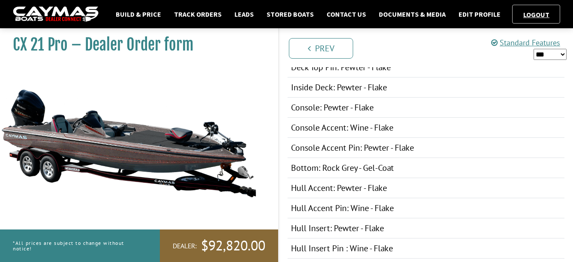
scroll to position [343, 0]
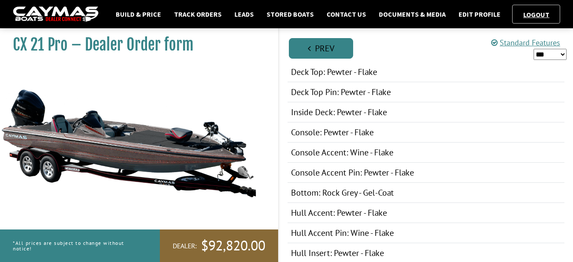
click at [322, 52] on link "Prev" at bounding box center [321, 48] width 64 height 21
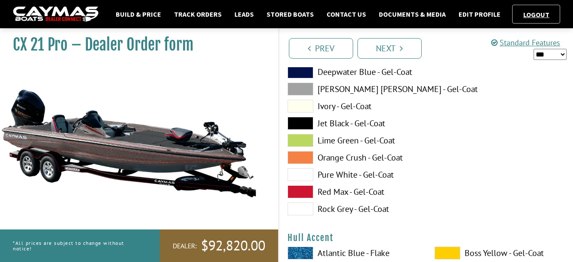
scroll to position [3257, 0]
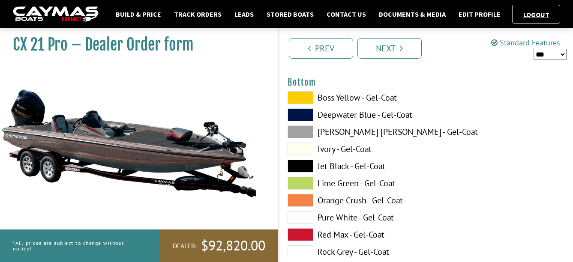
click at [298, 132] on span at bounding box center [301, 132] width 26 height 13
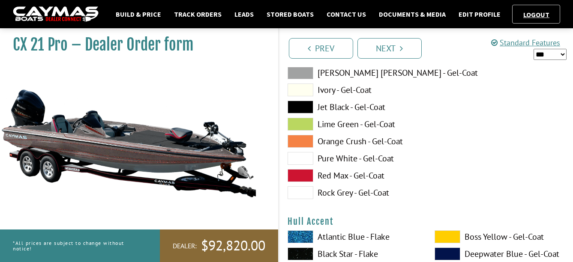
scroll to position [3342, 0]
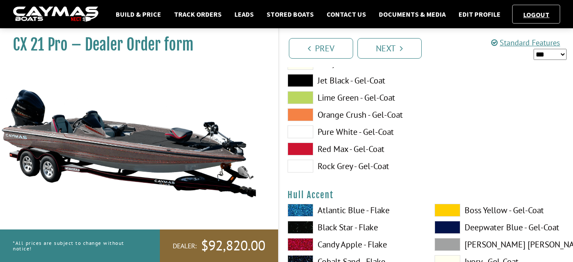
click at [303, 167] on span at bounding box center [301, 166] width 26 height 13
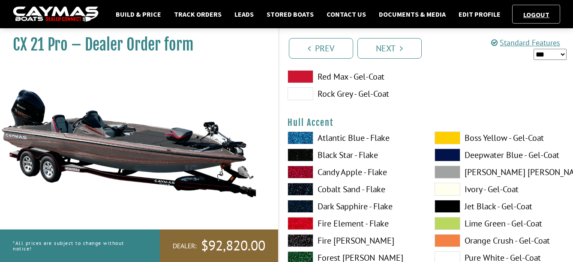
scroll to position [3428, 0]
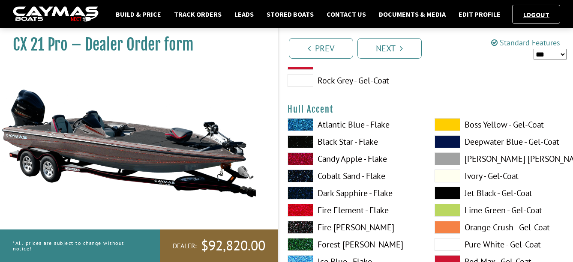
click at [439, 124] on span at bounding box center [448, 124] width 26 height 13
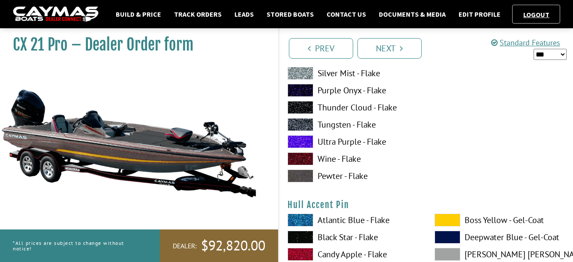
scroll to position [3642, 0]
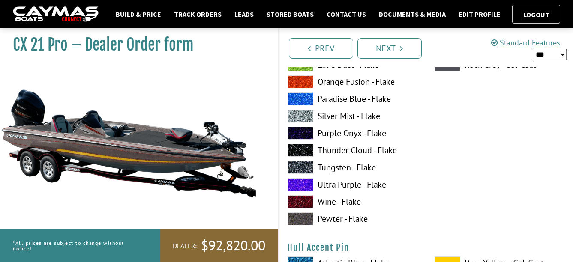
click at [305, 168] on span at bounding box center [301, 167] width 26 height 13
click at [297, 219] on span at bounding box center [301, 219] width 26 height 13
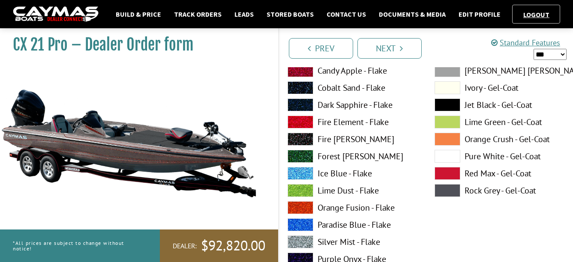
scroll to position [3557, 0]
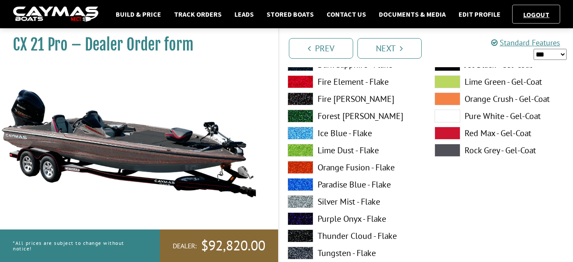
click at [301, 149] on span at bounding box center [301, 150] width 26 height 13
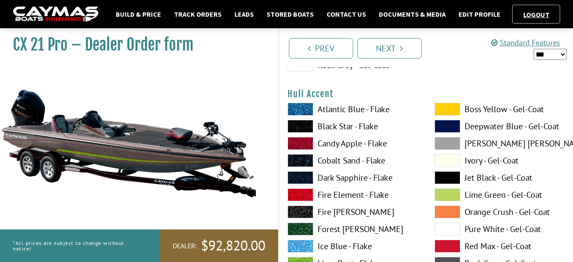
scroll to position [3428, 0]
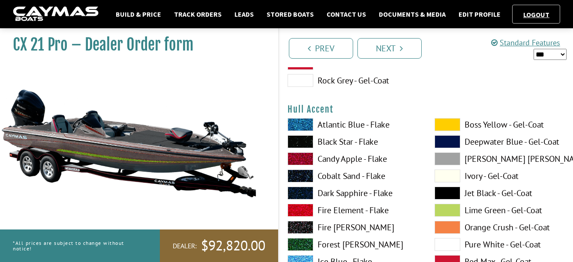
click at [300, 138] on span at bounding box center [301, 141] width 26 height 13
click at [444, 194] on span at bounding box center [448, 193] width 26 height 13
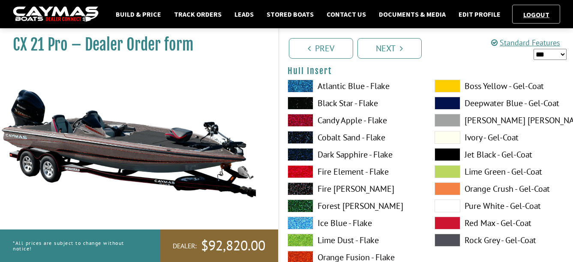
scroll to position [4156, 0]
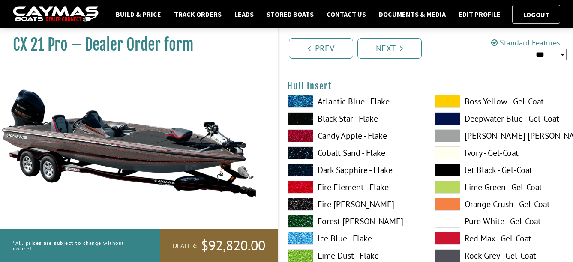
click at [441, 171] on span at bounding box center [448, 170] width 26 height 13
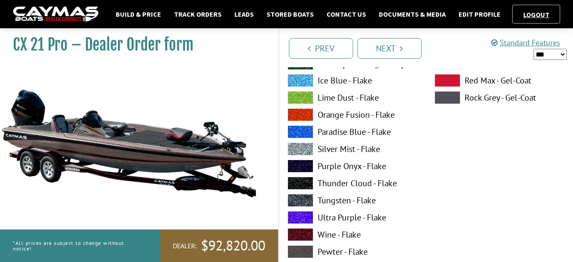
scroll to position [257, 0]
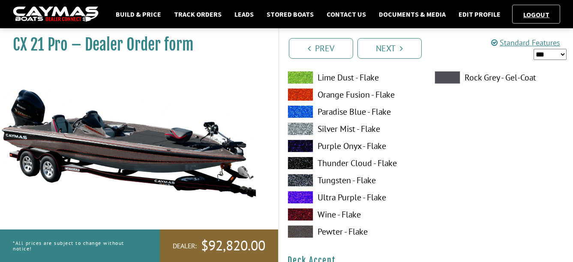
click at [301, 167] on span at bounding box center [301, 163] width 26 height 13
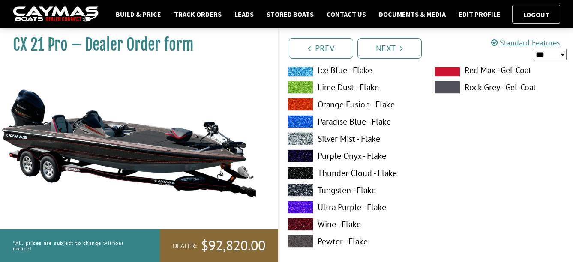
scroll to position [643, 0]
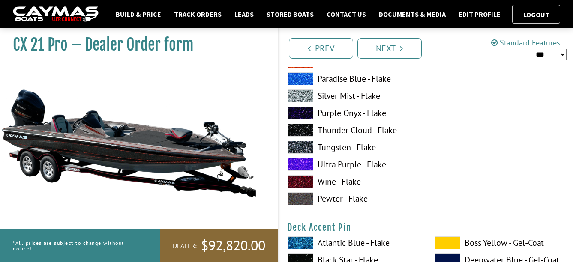
click at [301, 129] on span at bounding box center [301, 130] width 26 height 13
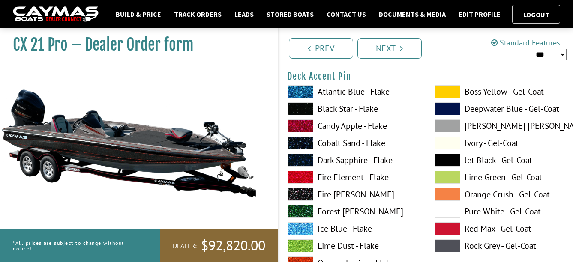
scroll to position [771, 0]
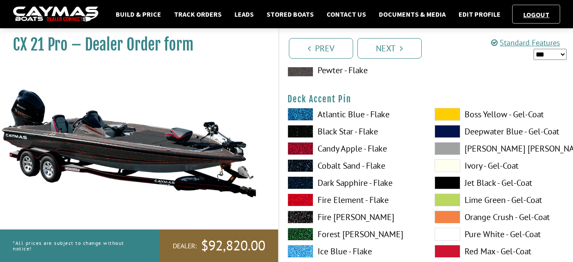
click at [302, 147] on span at bounding box center [301, 148] width 26 height 13
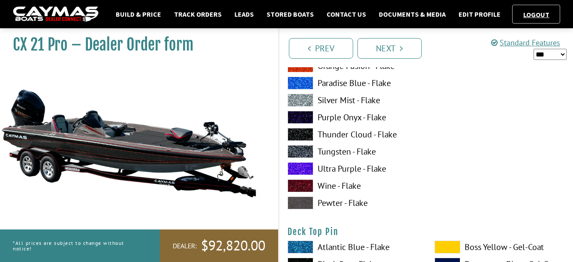
scroll to position [1328, 0]
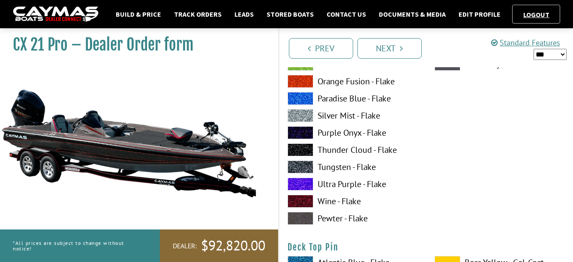
click at [298, 150] on span at bounding box center [301, 150] width 26 height 13
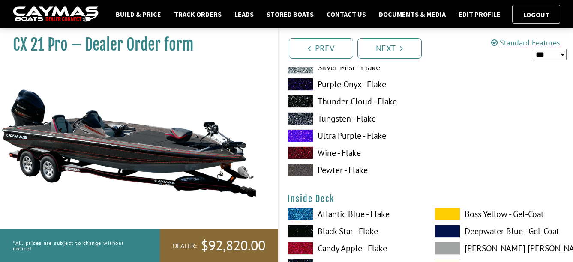
scroll to position [1714, 0]
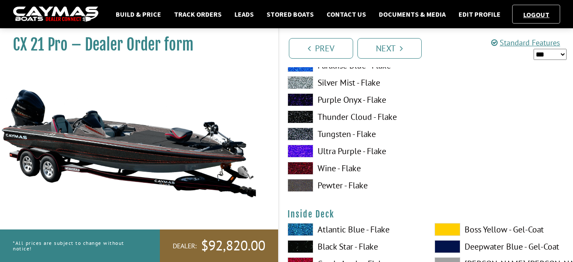
click at [301, 117] on span at bounding box center [301, 117] width 26 height 13
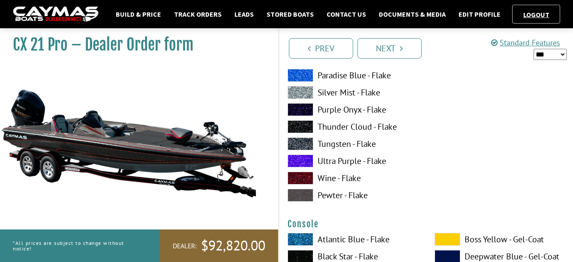
scroll to position [2100, 0]
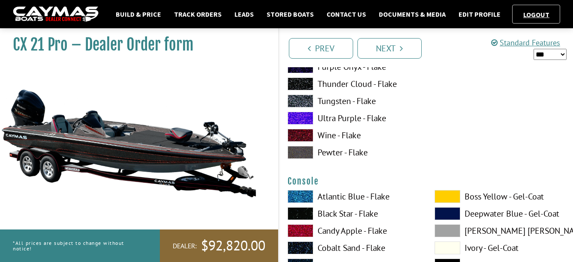
click at [297, 84] on span at bounding box center [301, 84] width 26 height 13
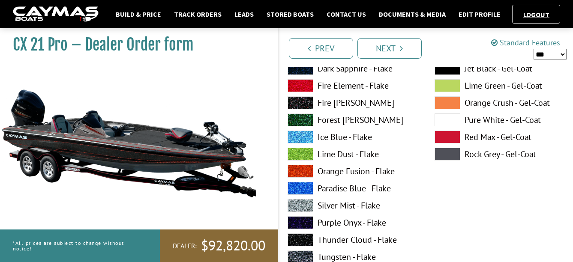
scroll to position [1928, 0]
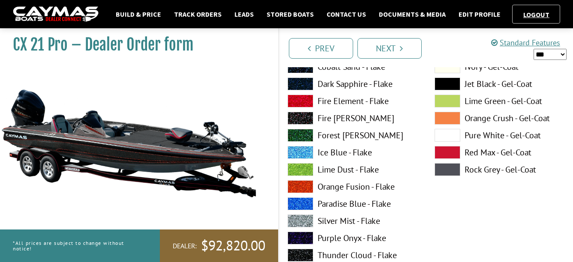
click at [449, 172] on span at bounding box center [448, 169] width 26 height 13
click at [447, 132] on span at bounding box center [448, 135] width 26 height 13
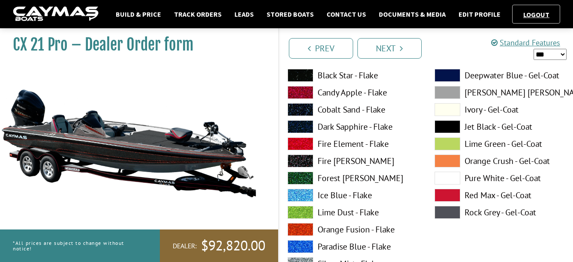
scroll to position [1843, 0]
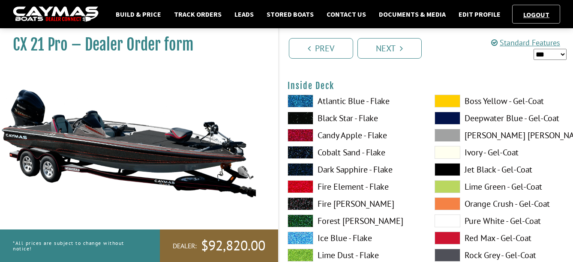
click at [443, 152] on span at bounding box center [448, 152] width 26 height 13
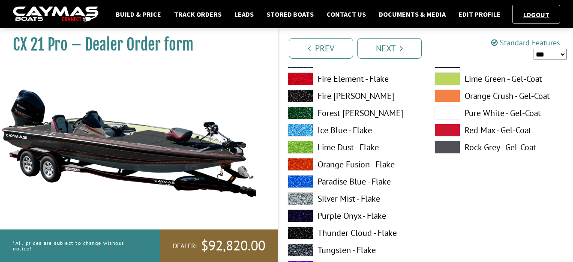
scroll to position [2014, 0]
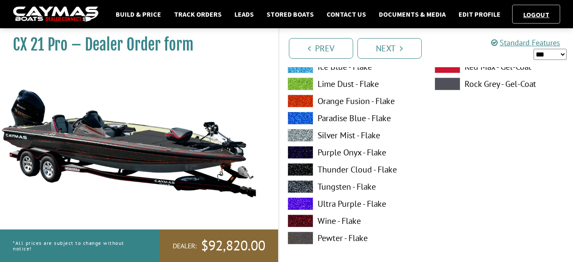
click at [301, 169] on span at bounding box center [301, 169] width 26 height 13
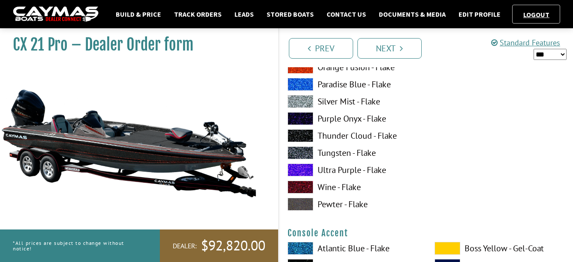
scroll to position [2442, 0]
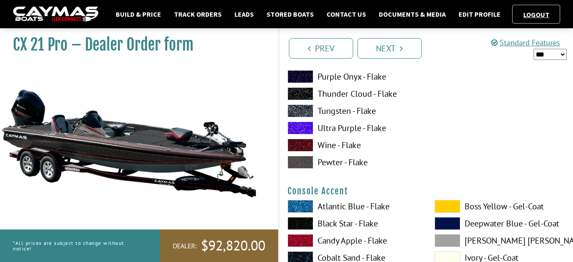
click at [306, 91] on span at bounding box center [301, 93] width 26 height 13
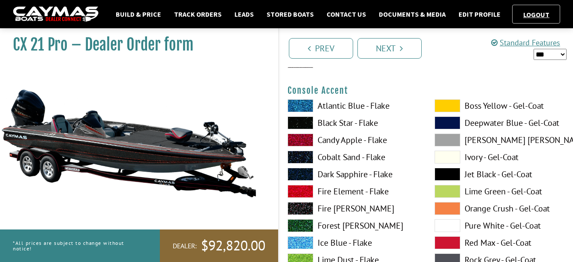
scroll to position [2528, 0]
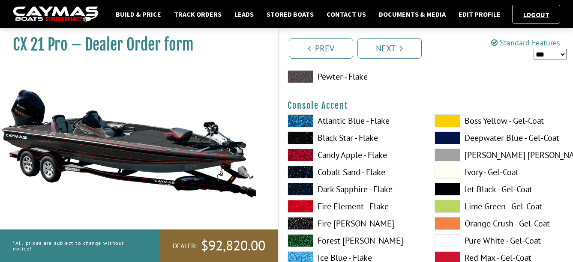
click at [306, 153] on span at bounding box center [301, 155] width 26 height 13
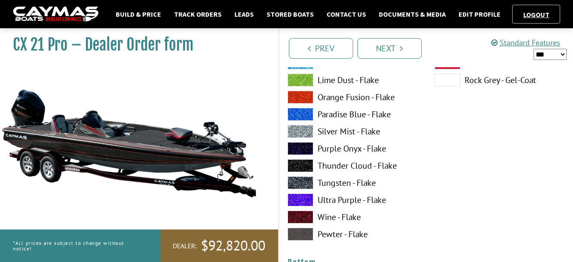
scroll to position [3128, 0]
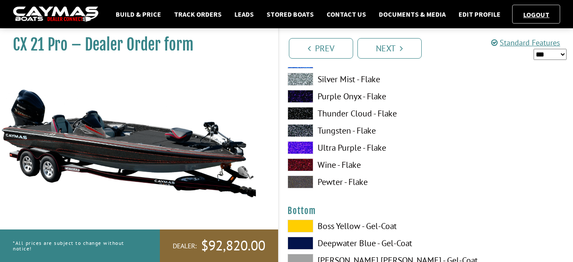
click at [298, 114] on span at bounding box center [301, 113] width 26 height 13
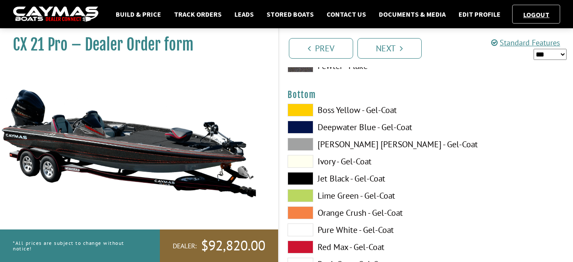
scroll to position [3257, 0]
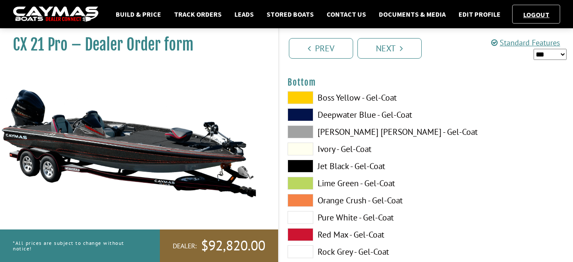
click at [302, 165] on span at bounding box center [301, 166] width 26 height 13
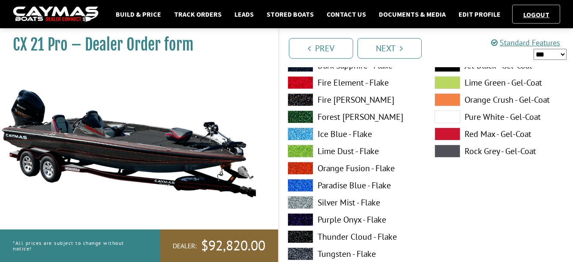
scroll to position [3557, 0]
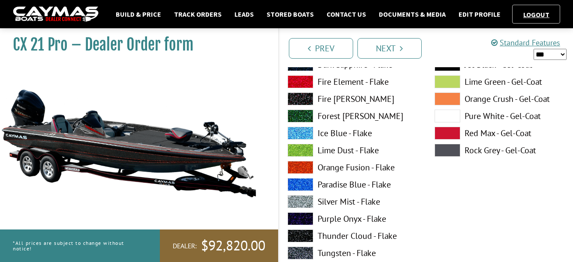
click at [306, 166] on span at bounding box center [301, 167] width 26 height 13
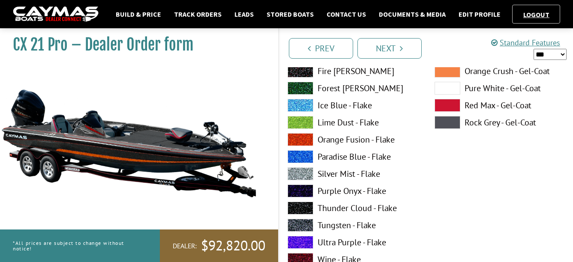
scroll to position [3599, 0]
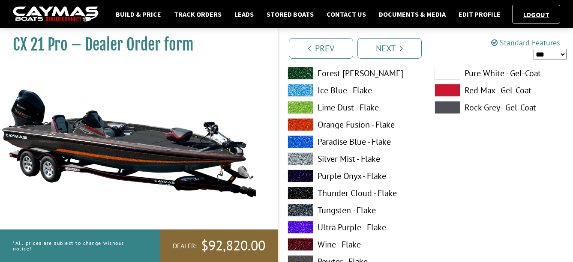
click at [302, 191] on span at bounding box center [301, 193] width 26 height 13
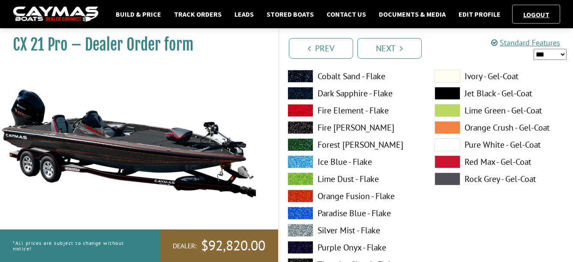
scroll to position [3857, 0]
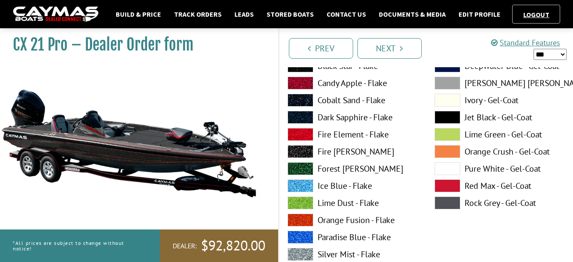
click at [297, 83] on span at bounding box center [301, 83] width 26 height 13
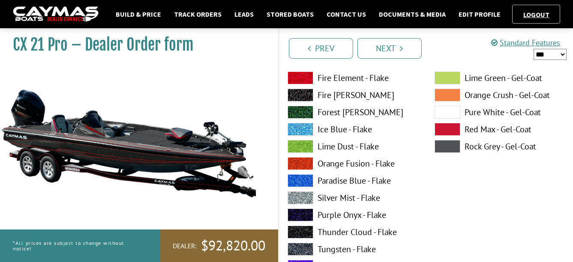
scroll to position [4285, 0]
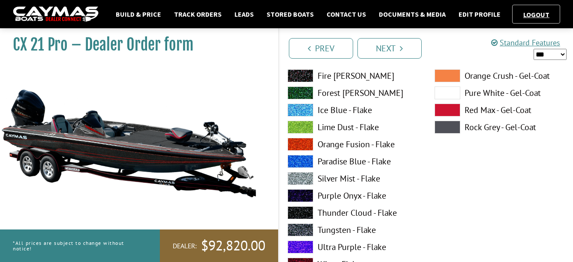
click at [304, 147] on span at bounding box center [301, 144] width 26 height 13
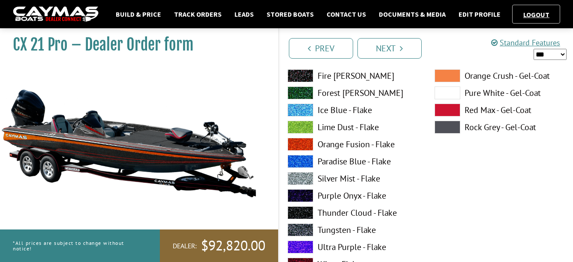
click at [306, 216] on span at bounding box center [301, 213] width 26 height 13
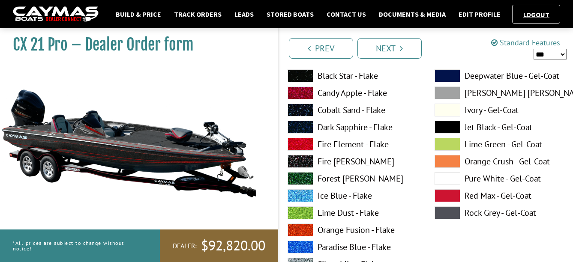
scroll to position [4156, 0]
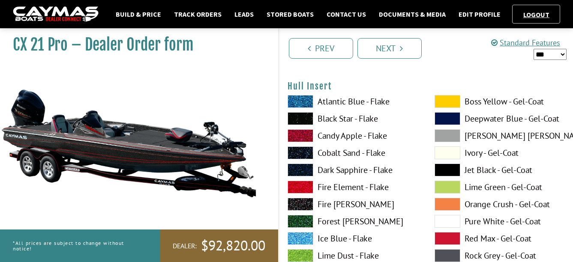
click at [303, 135] on span at bounding box center [301, 135] width 26 height 13
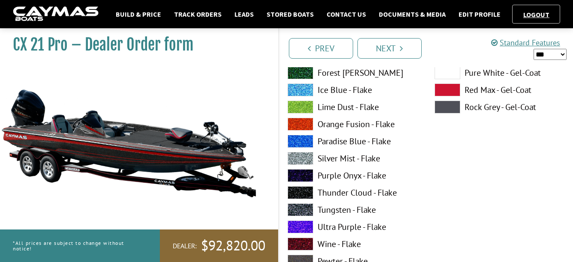
scroll to position [4328, 0]
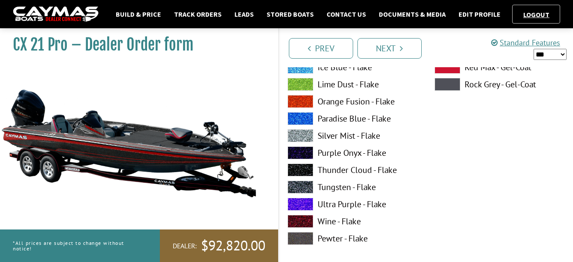
click at [300, 169] on span at bounding box center [301, 170] width 26 height 13
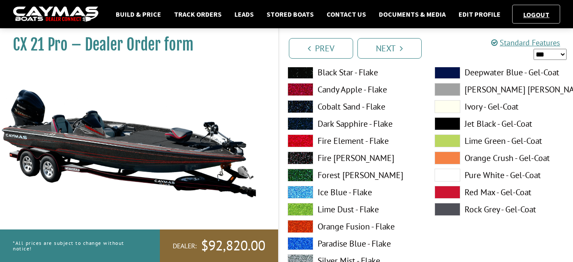
scroll to position [4542, 0]
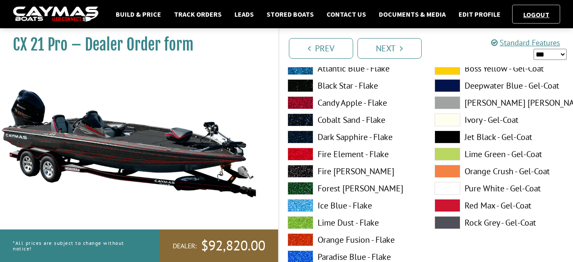
click at [300, 103] on span at bounding box center [301, 102] width 26 height 13
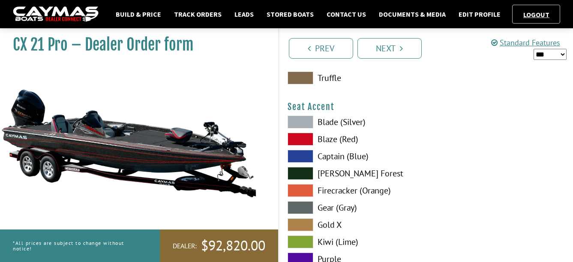
scroll to position [5014, 0]
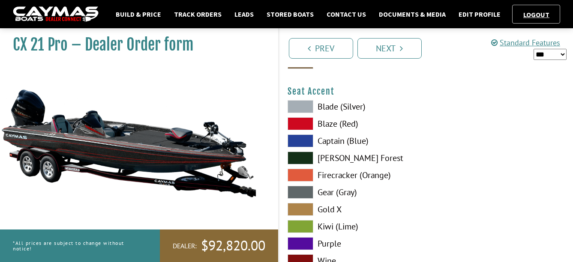
click at [302, 122] on span at bounding box center [301, 123] width 26 height 13
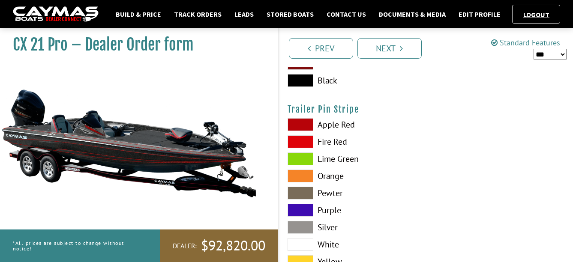
scroll to position [5228, 0]
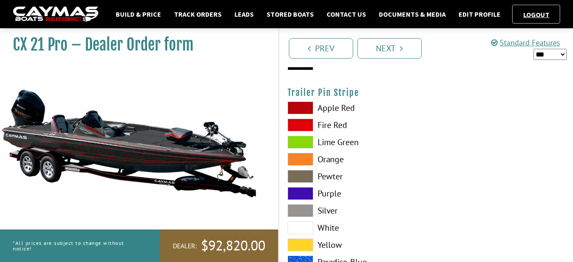
click at [299, 109] on span at bounding box center [301, 108] width 26 height 13
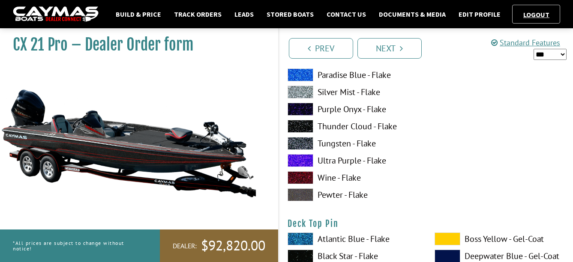
scroll to position [1371, 0]
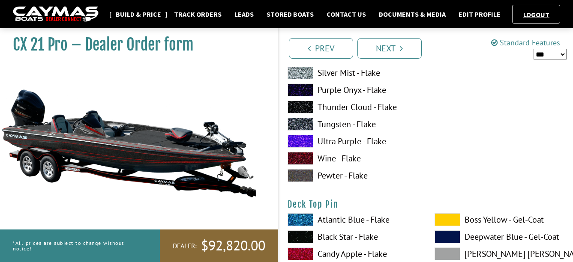
click at [132, 14] on link "Build & Price" at bounding box center [138, 14] width 54 height 11
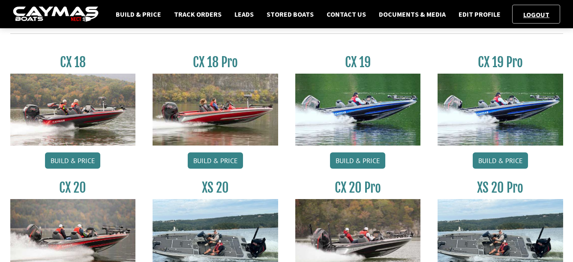
scroll to position [386, 0]
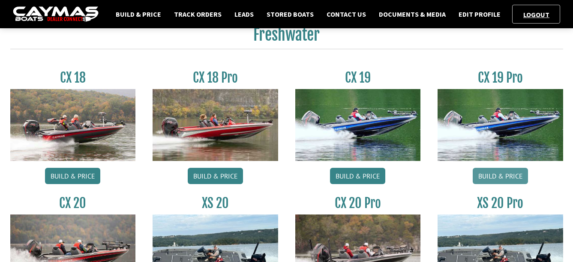
click at [497, 175] on link "Build & Price" at bounding box center [500, 176] width 55 height 16
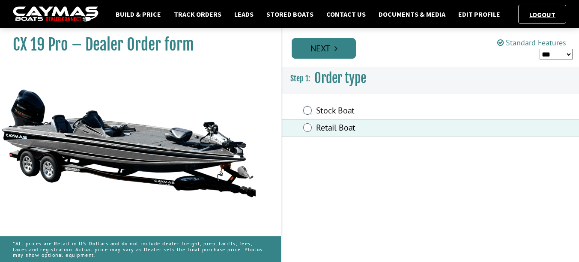
click at [319, 45] on link "Next" at bounding box center [324, 48] width 64 height 21
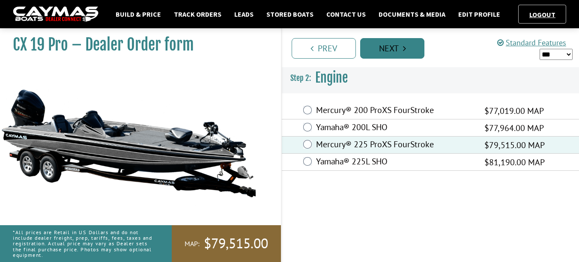
click at [401, 48] on link "Next" at bounding box center [392, 48] width 64 height 21
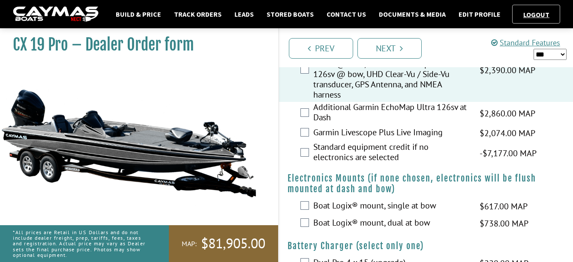
scroll to position [643, 0]
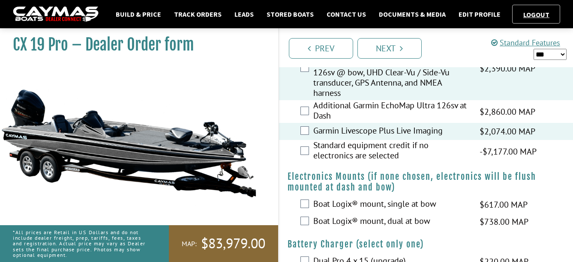
click at [542, 57] on select "*** ****** ******" at bounding box center [549, 54] width 33 height 11
select select "*"
click at [533, 49] on select "*** ****** ******" at bounding box center [549, 54] width 33 height 11
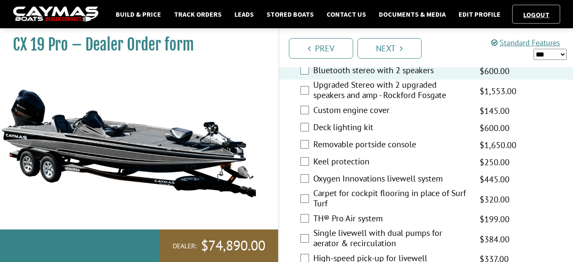
scroll to position [1200, 0]
